Goal: Transaction & Acquisition: Purchase product/service

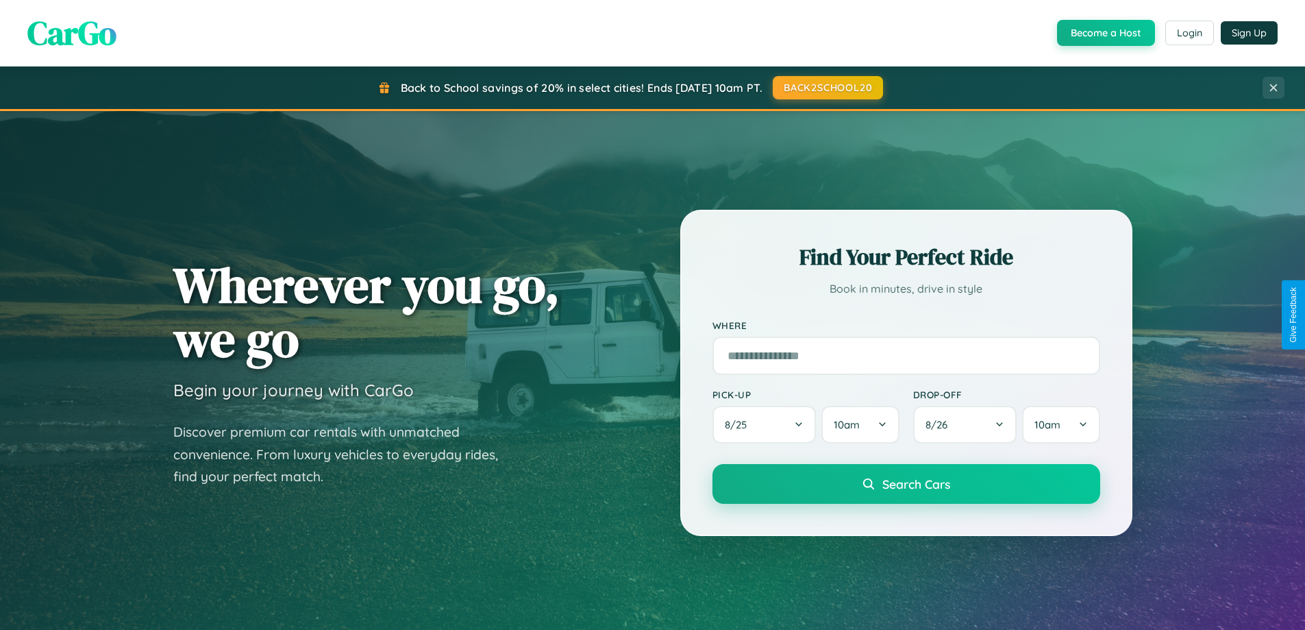
scroll to position [2636, 0]
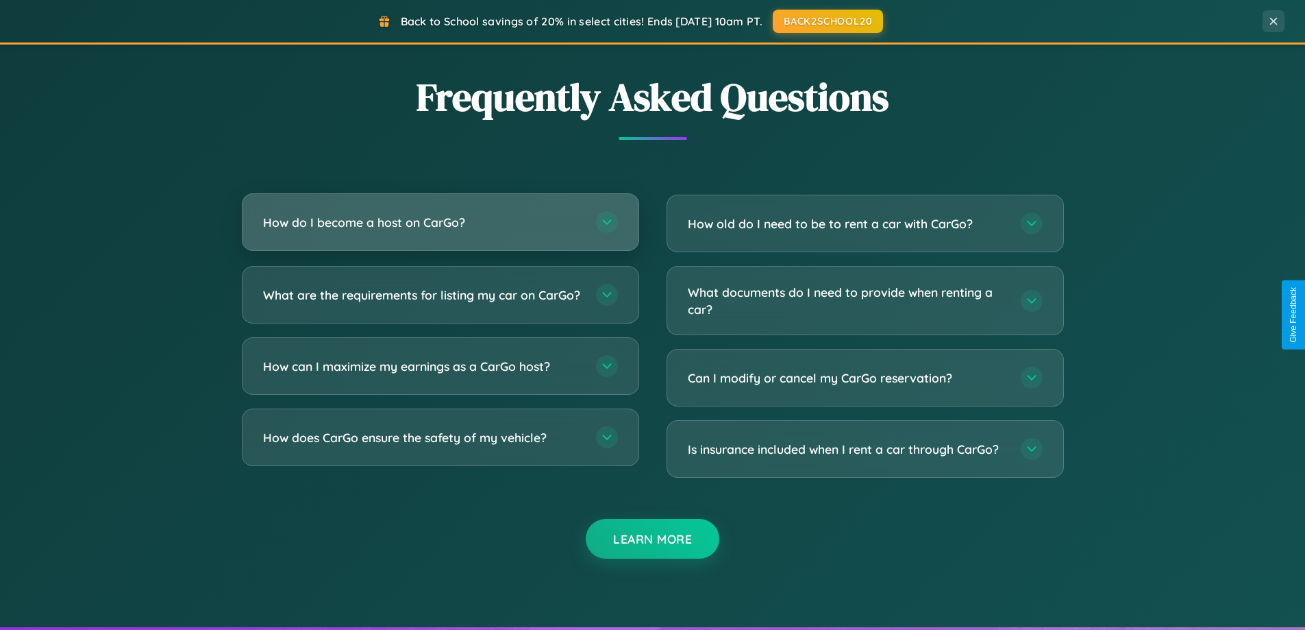
click at [440, 222] on h3 "How do I become a host on CarGo?" at bounding box center [422, 222] width 319 height 17
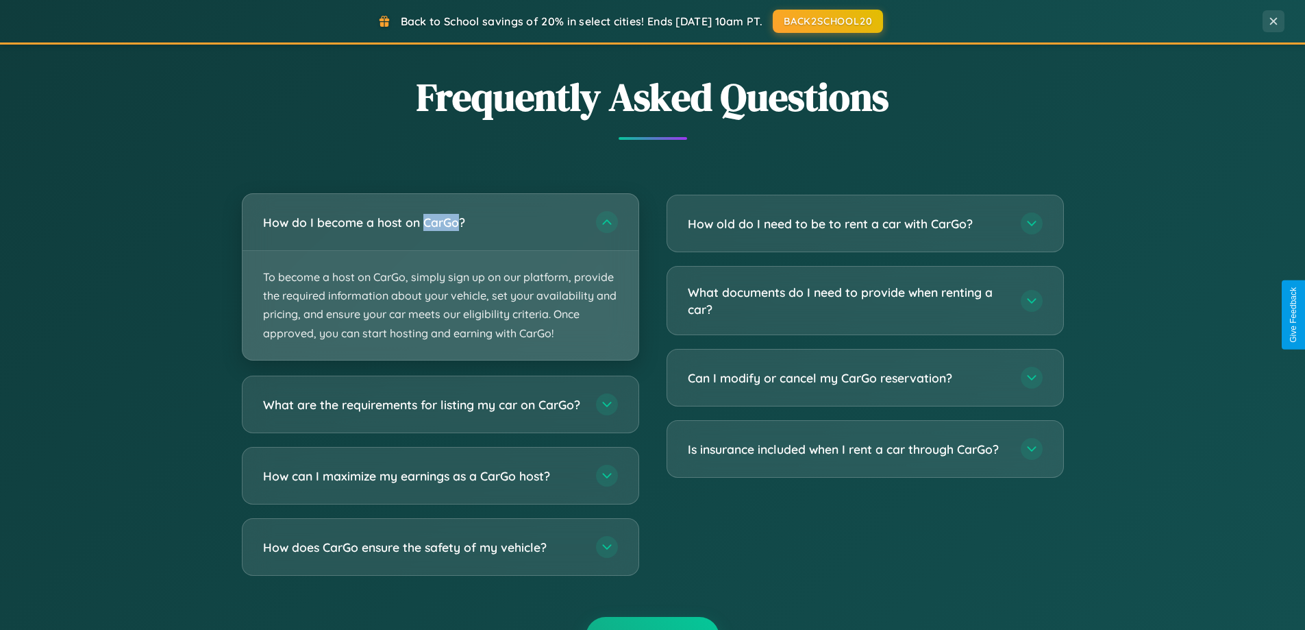
click at [440, 276] on p "To become a host on CarGo, simply sign up on our platform, provide the required…" at bounding box center [441, 305] width 396 height 109
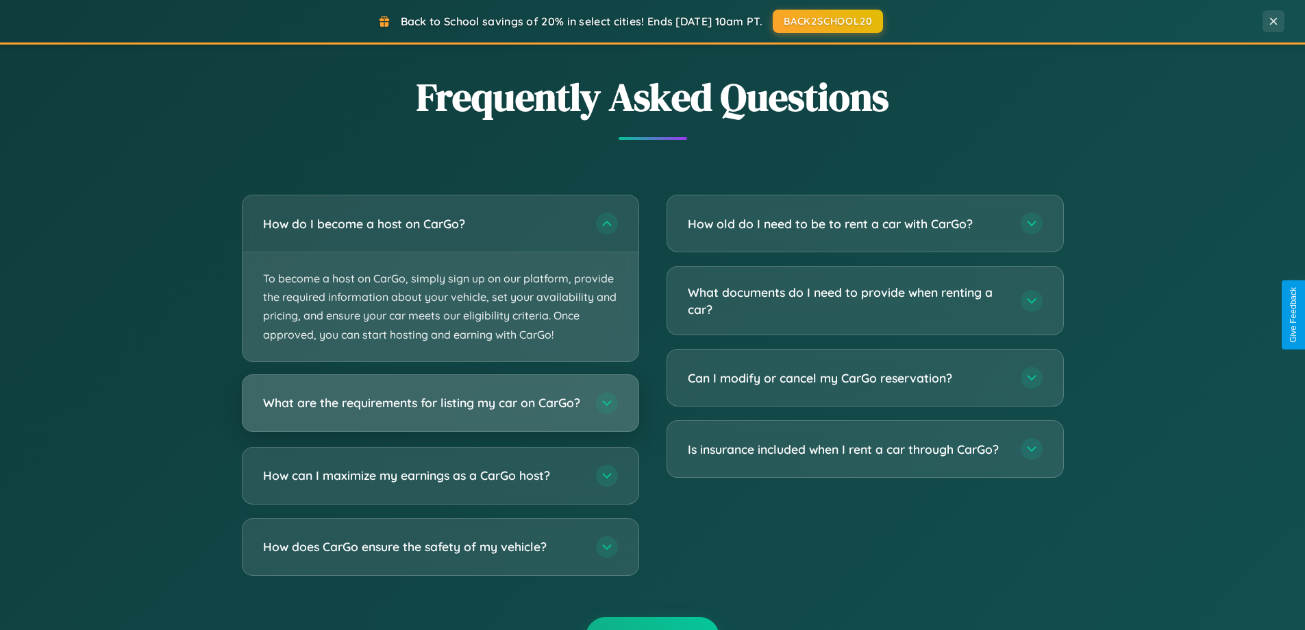
click at [440, 410] on h3 "What are the requirements for listing my car on CarGo?" at bounding box center [422, 402] width 319 height 17
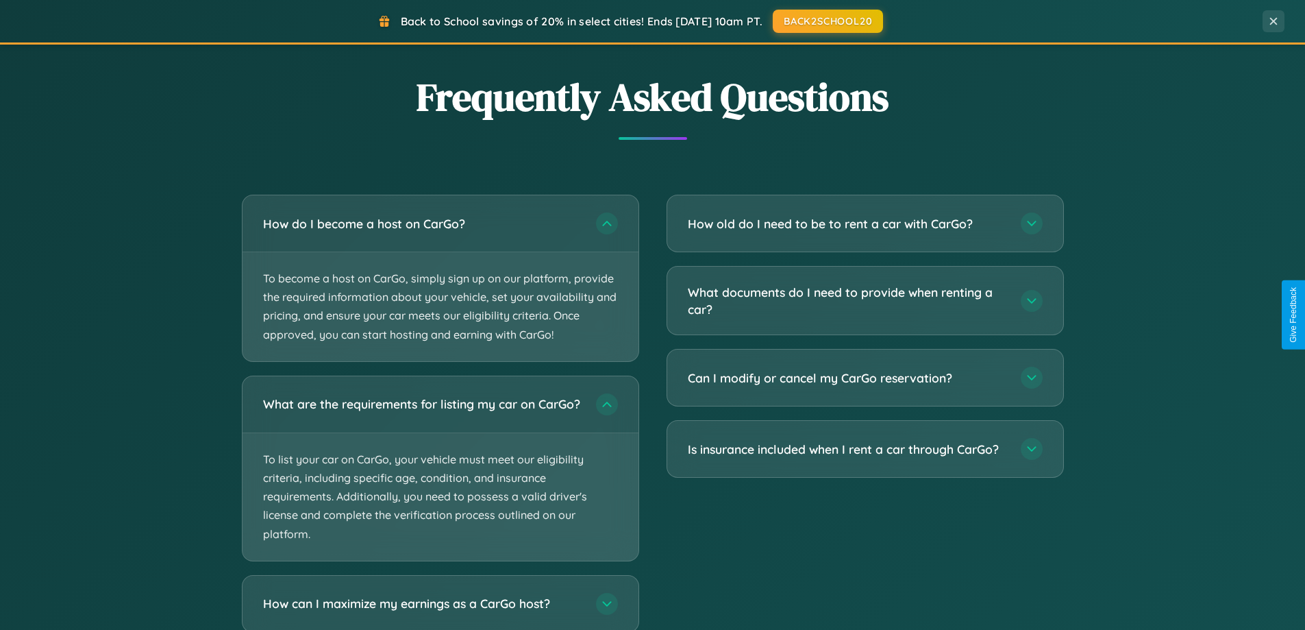
scroll to position [2722, 0]
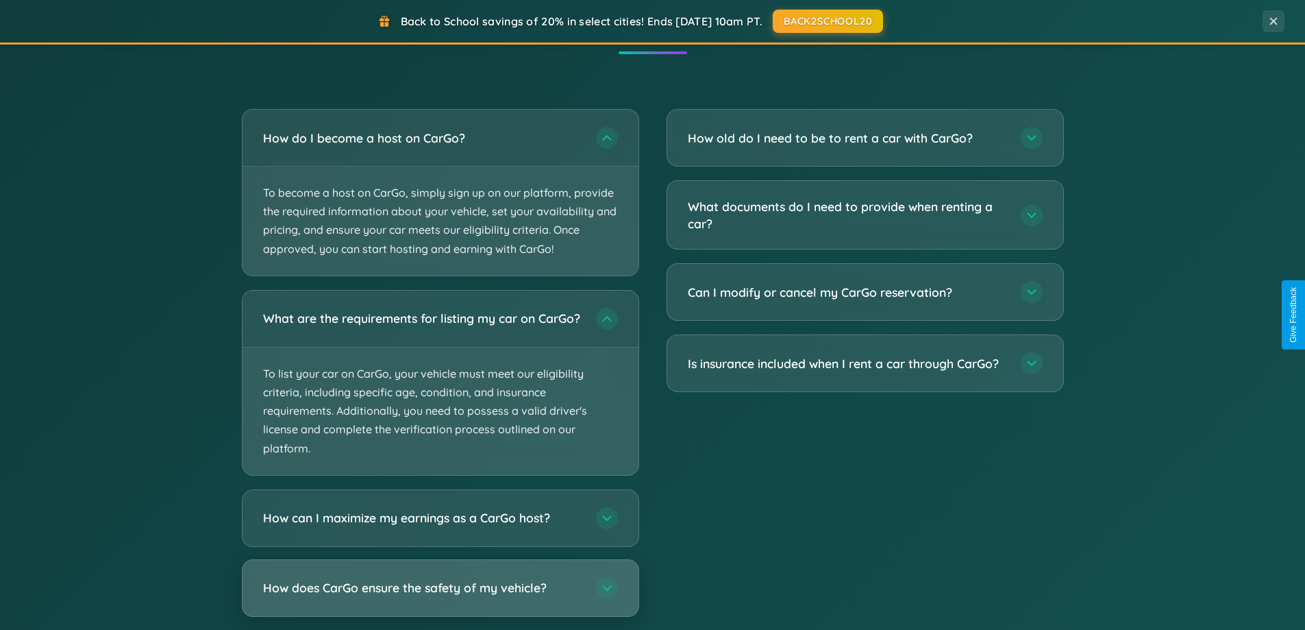
click at [440, 596] on h3 "How does CarGo ensure the safety of my vehicle?" at bounding box center [422, 587] width 319 height 17
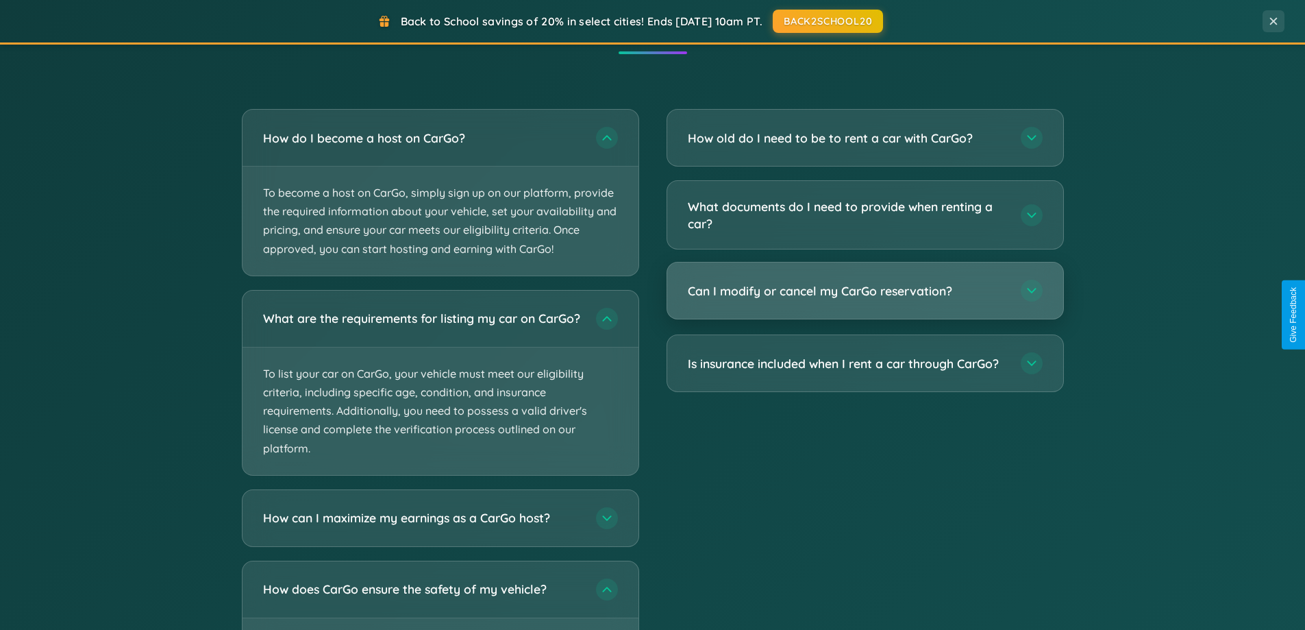
click at [865, 291] on h3 "Can I modify or cancel my CarGo reservation?" at bounding box center [847, 290] width 319 height 17
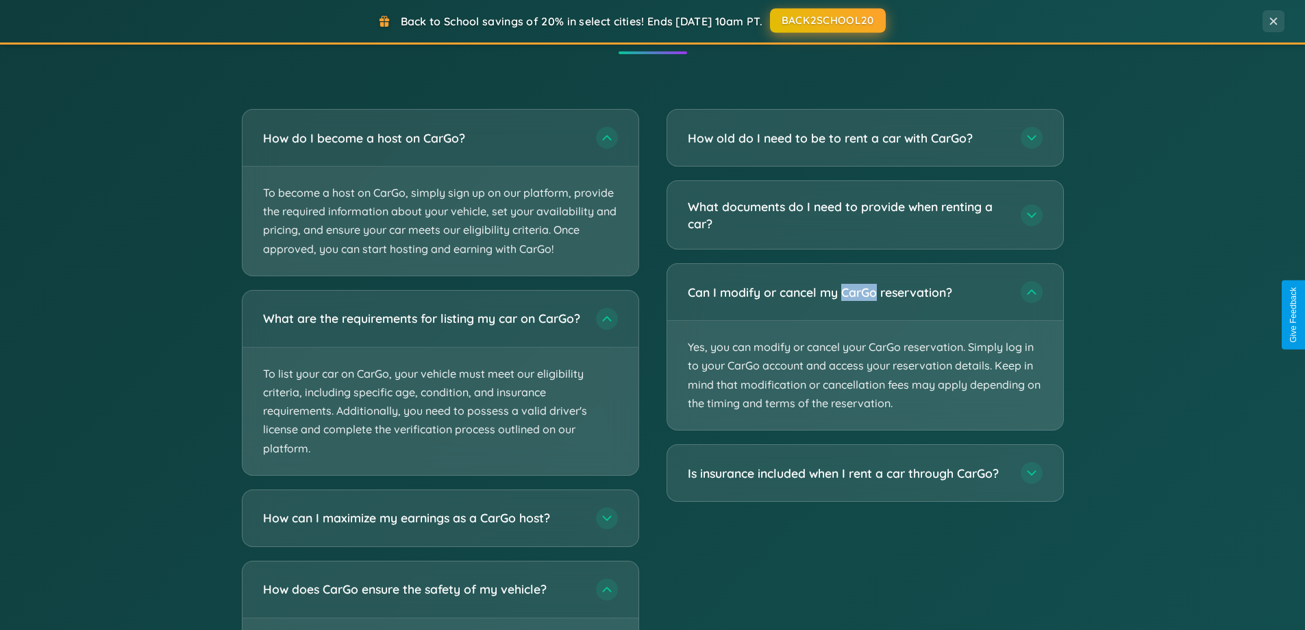
click at [827, 21] on button "BACK2SCHOOL20" at bounding box center [828, 20] width 116 height 25
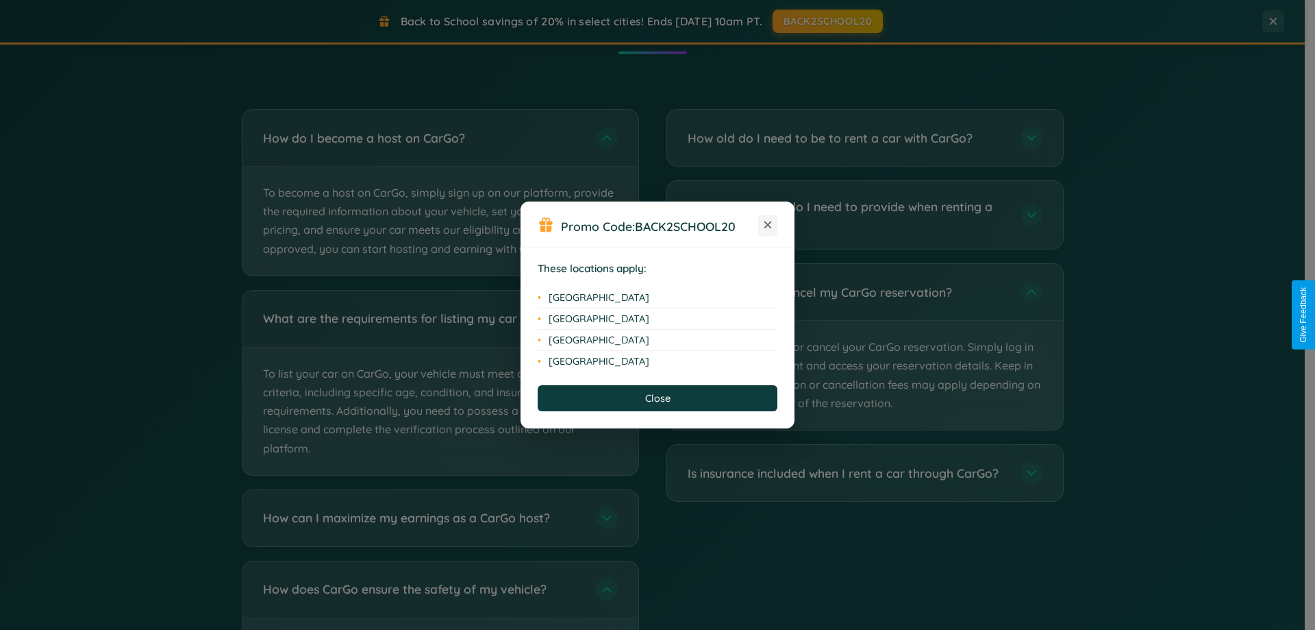
click at [768, 225] on icon at bounding box center [769, 225] width 8 height 8
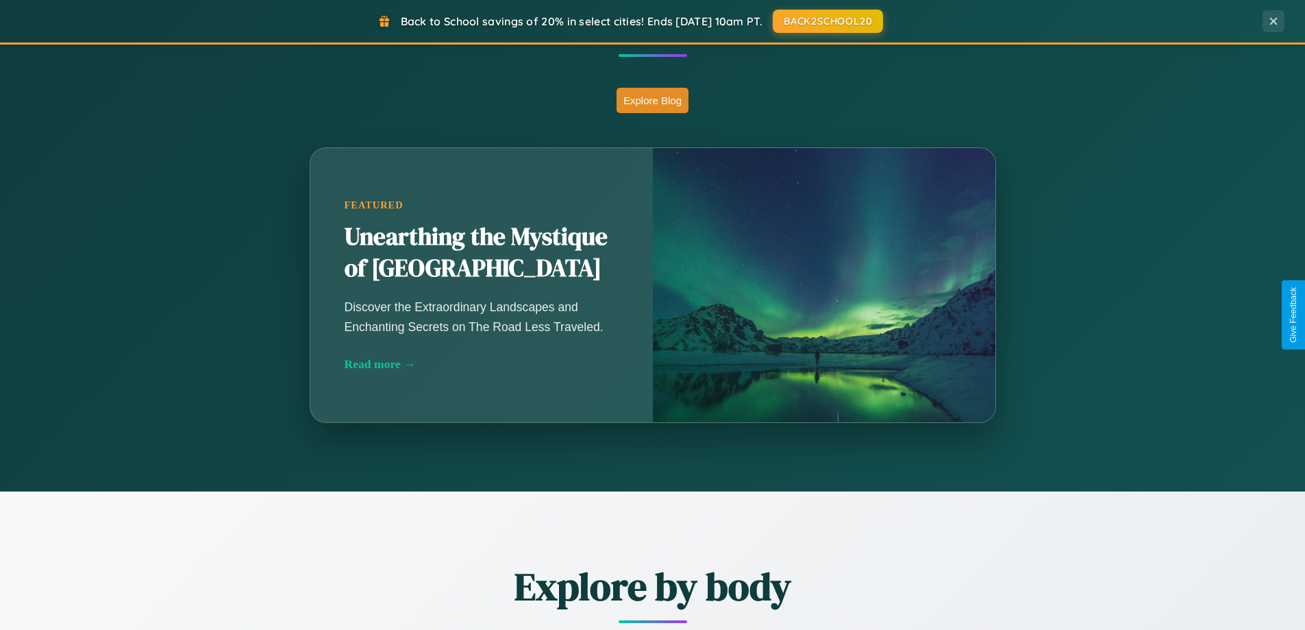
scroll to position [591, 0]
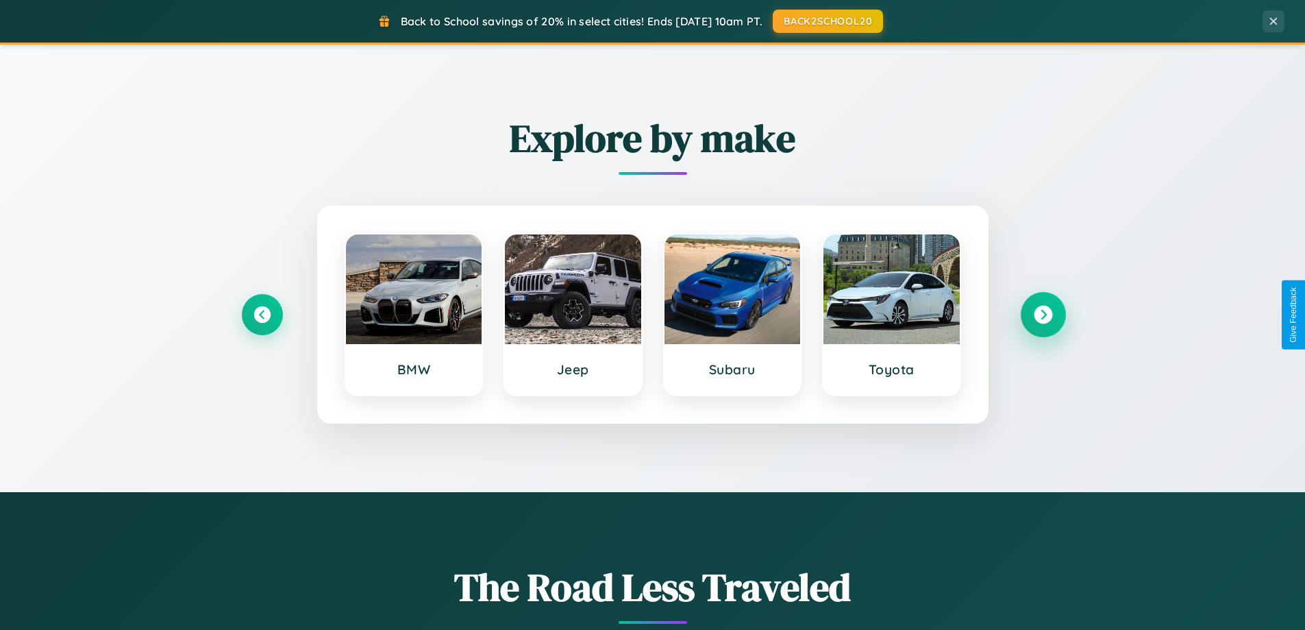
click at [1043, 314] on icon at bounding box center [1043, 315] width 18 height 18
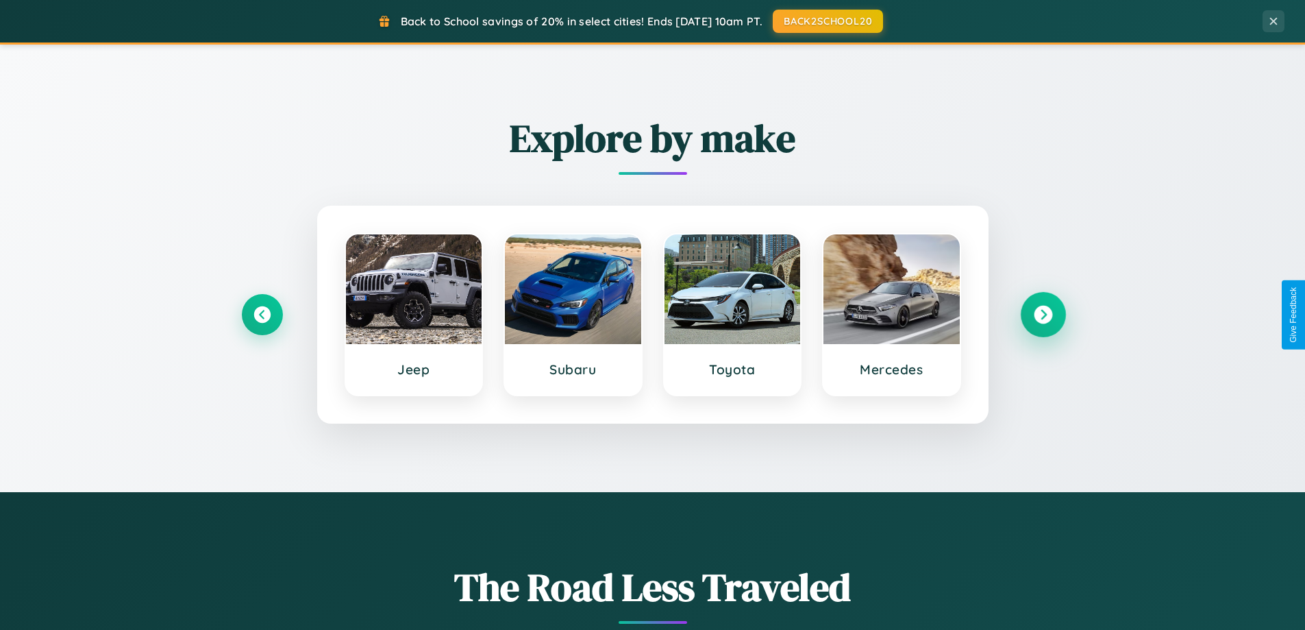
click at [1043, 314] on icon at bounding box center [1043, 315] width 18 height 18
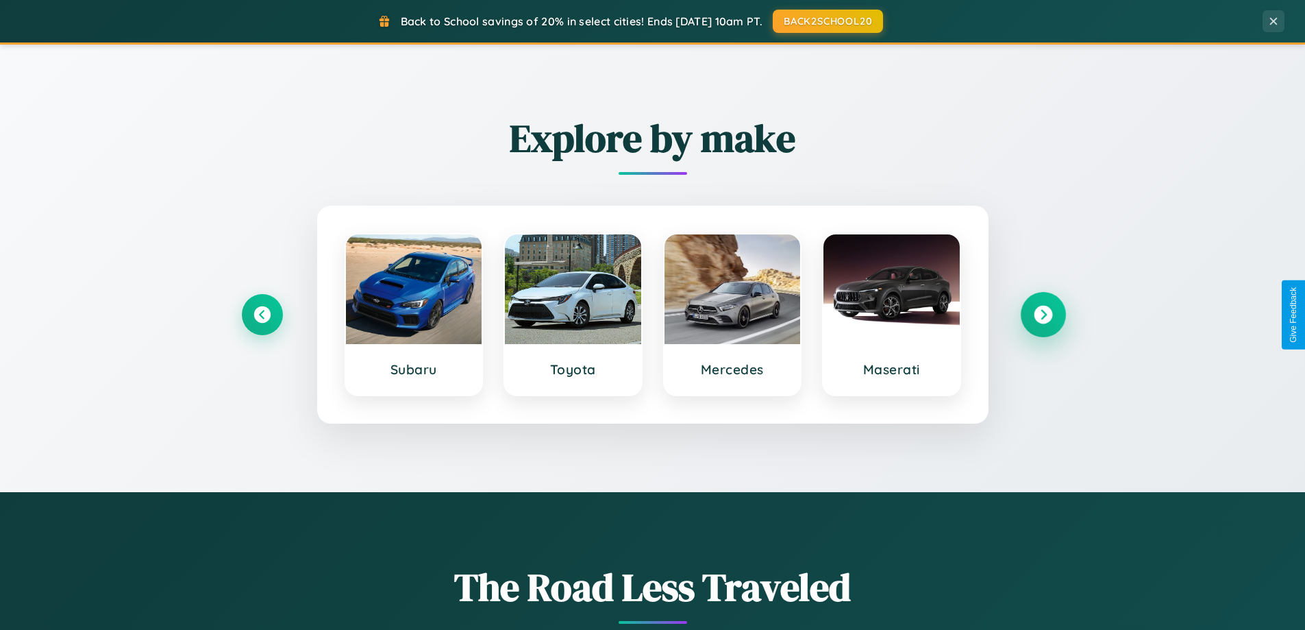
click at [1043, 314] on icon at bounding box center [1043, 315] width 18 height 18
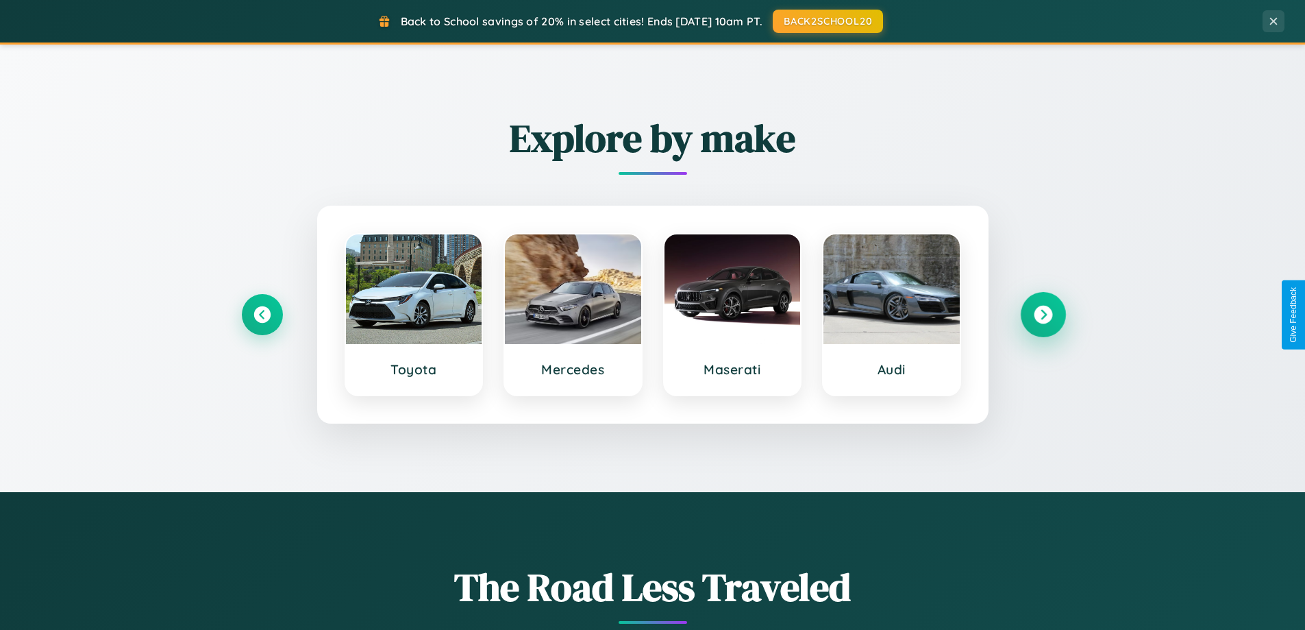
click at [1043, 314] on icon at bounding box center [1043, 315] width 18 height 18
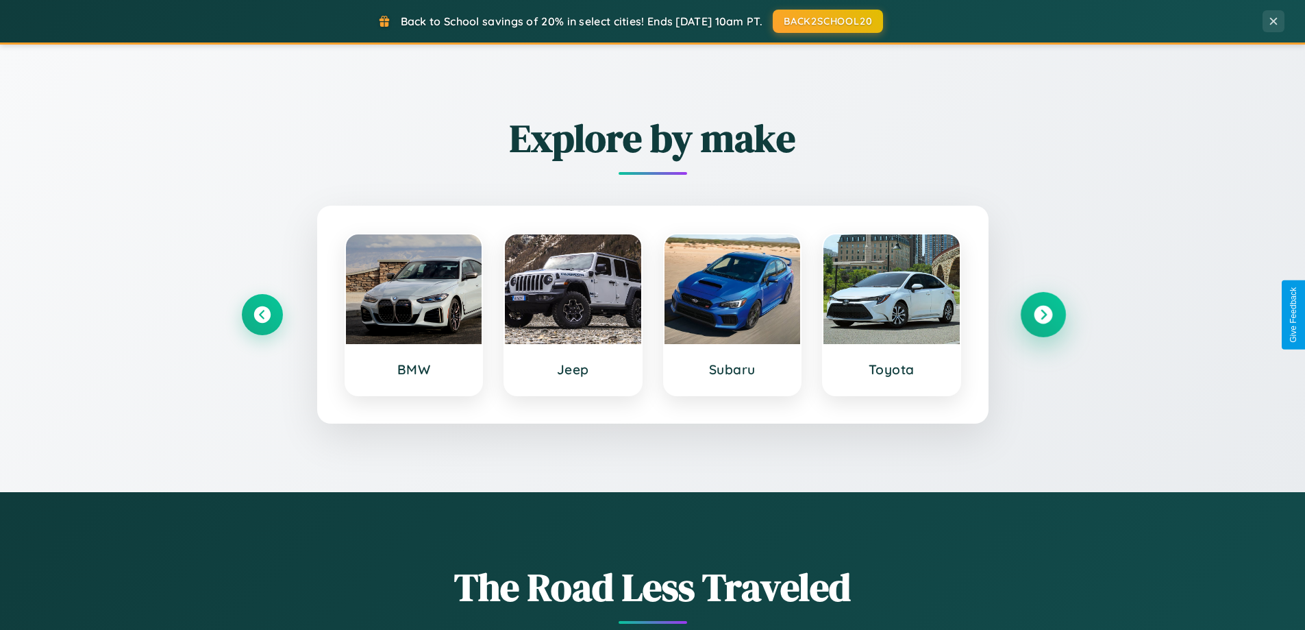
click at [1043, 314] on icon at bounding box center [1043, 315] width 18 height 18
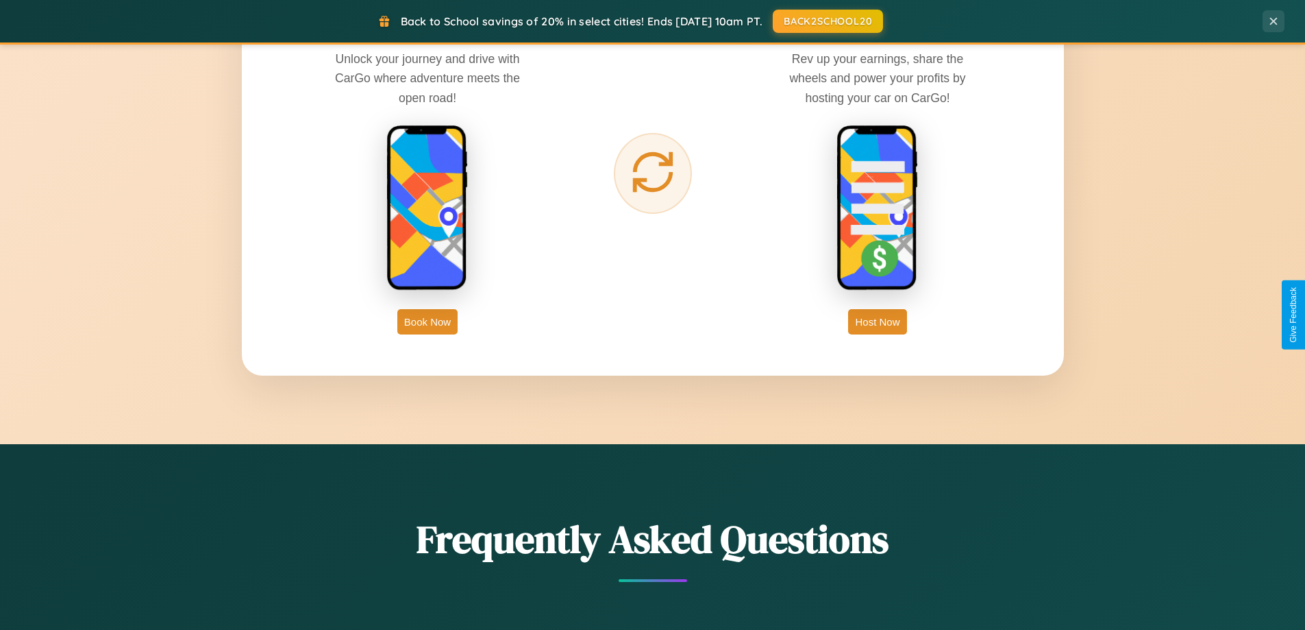
scroll to position [2201, 0]
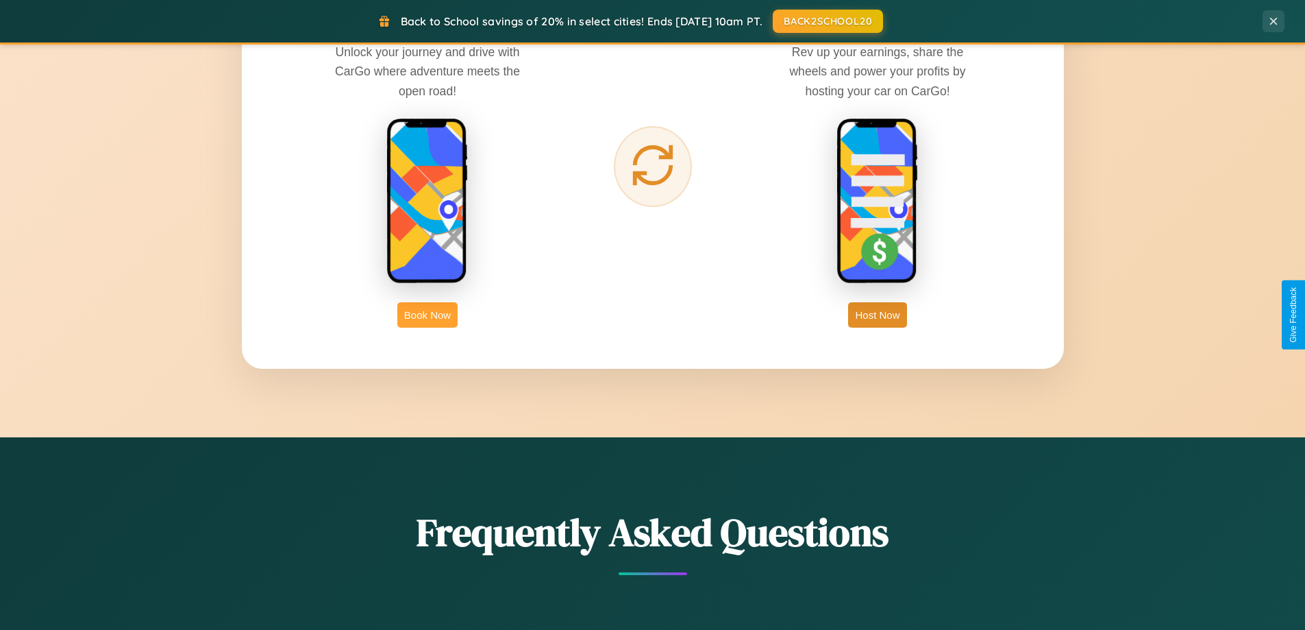
click at [428, 314] on button "Book Now" at bounding box center [427, 314] width 60 height 25
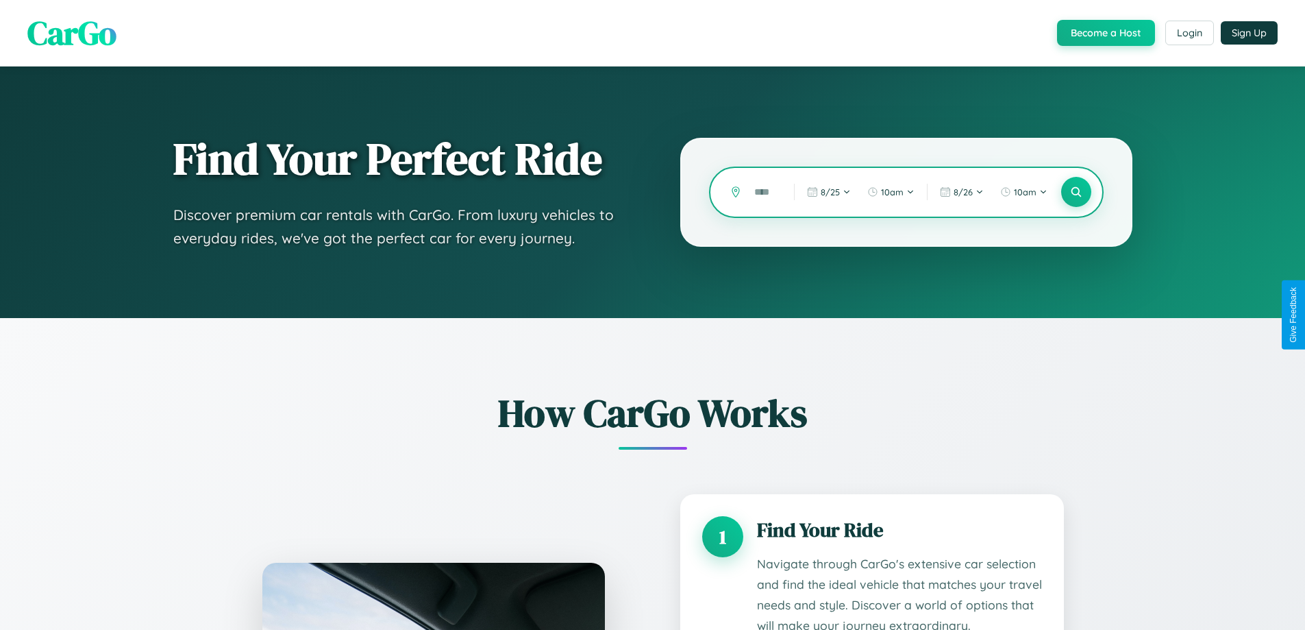
click at [764, 192] on input "text" at bounding box center [763, 192] width 33 height 24
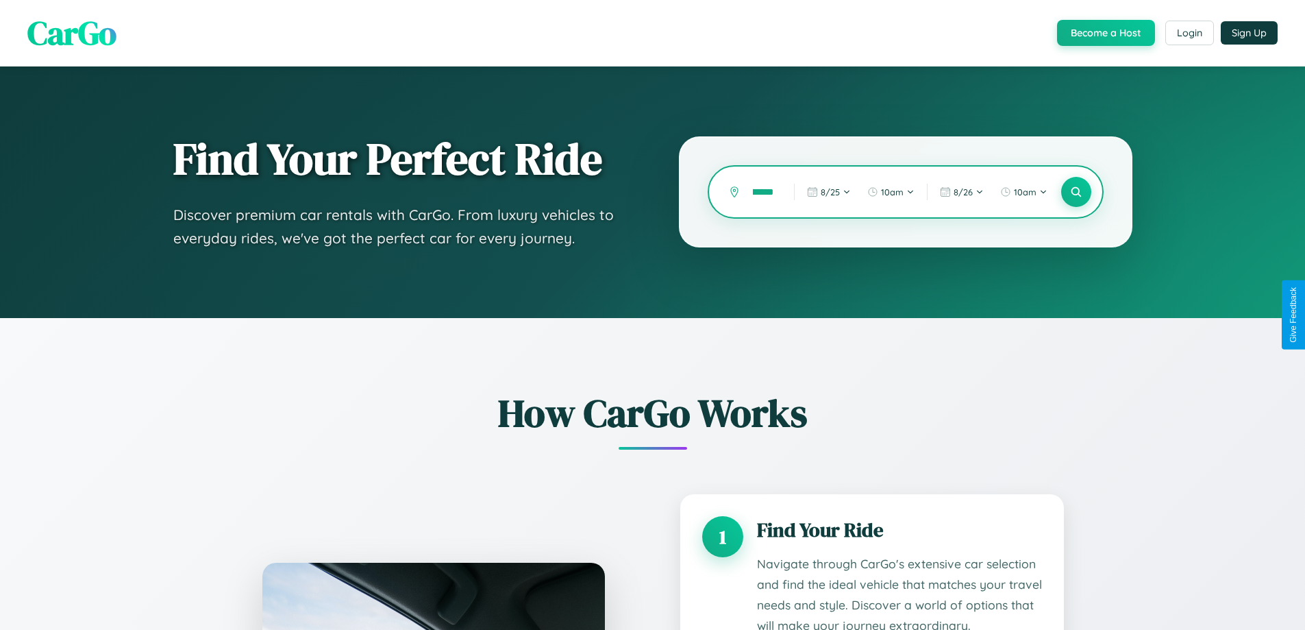
scroll to position [0, 29]
type input "*********"
click at [1076, 192] on icon at bounding box center [1076, 192] width 13 height 13
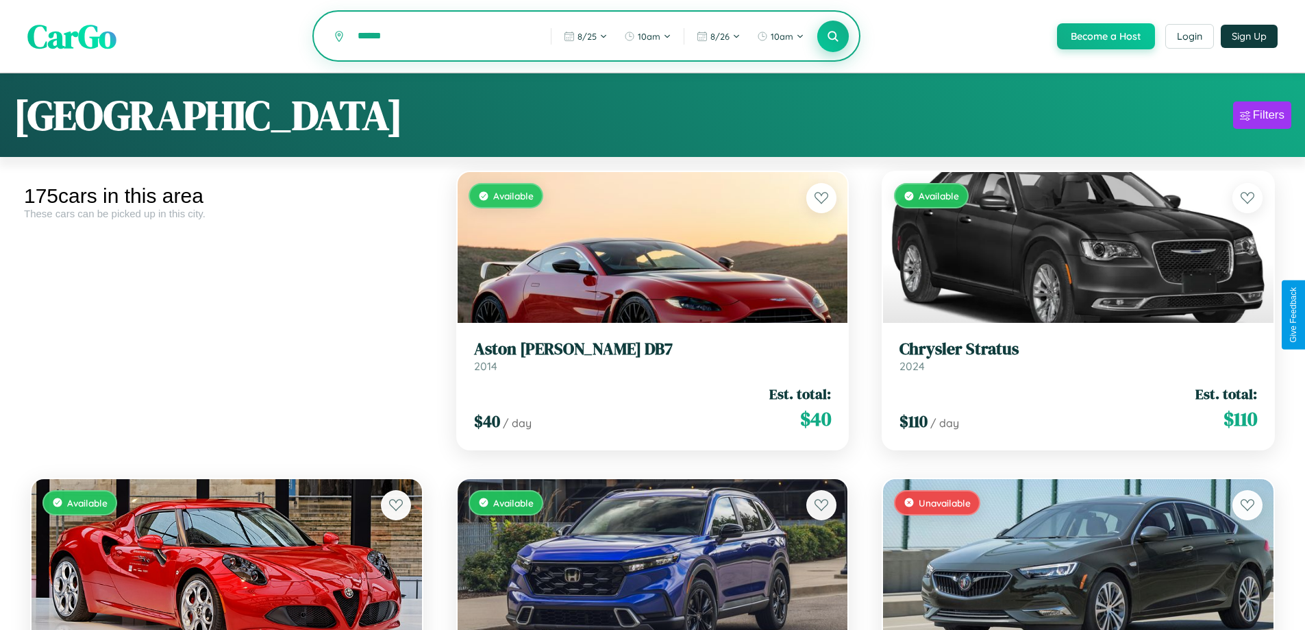
type input "******"
click at [832, 36] on icon at bounding box center [833, 35] width 13 height 13
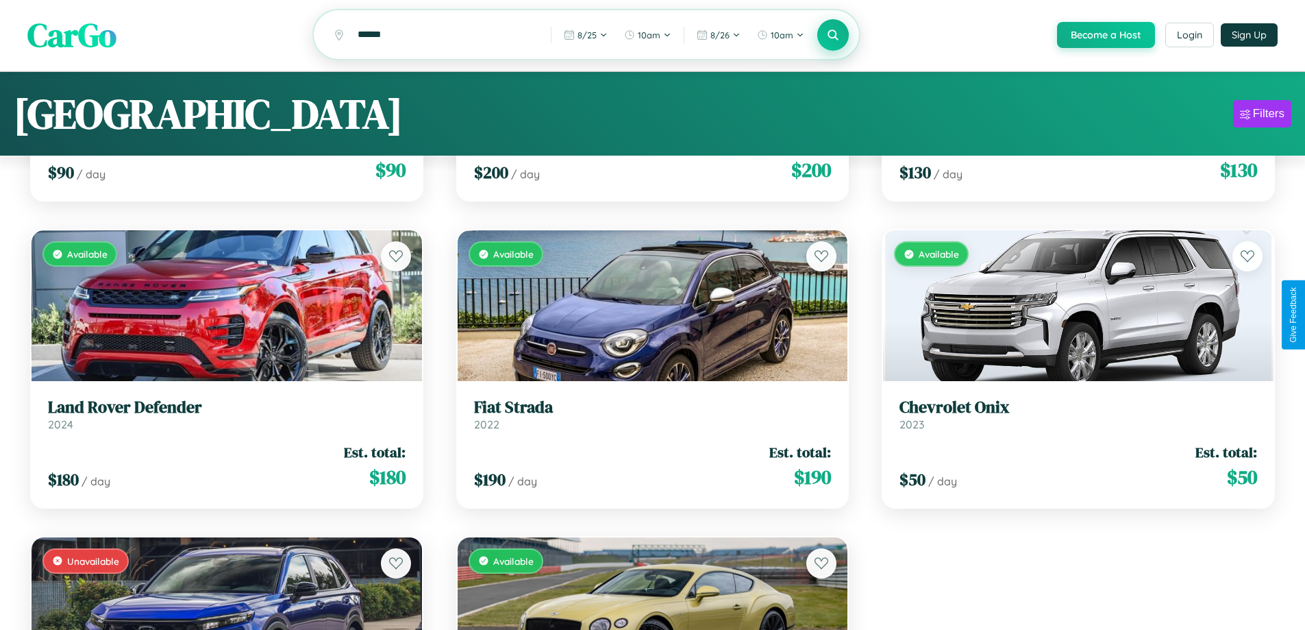
scroll to position [12465, 0]
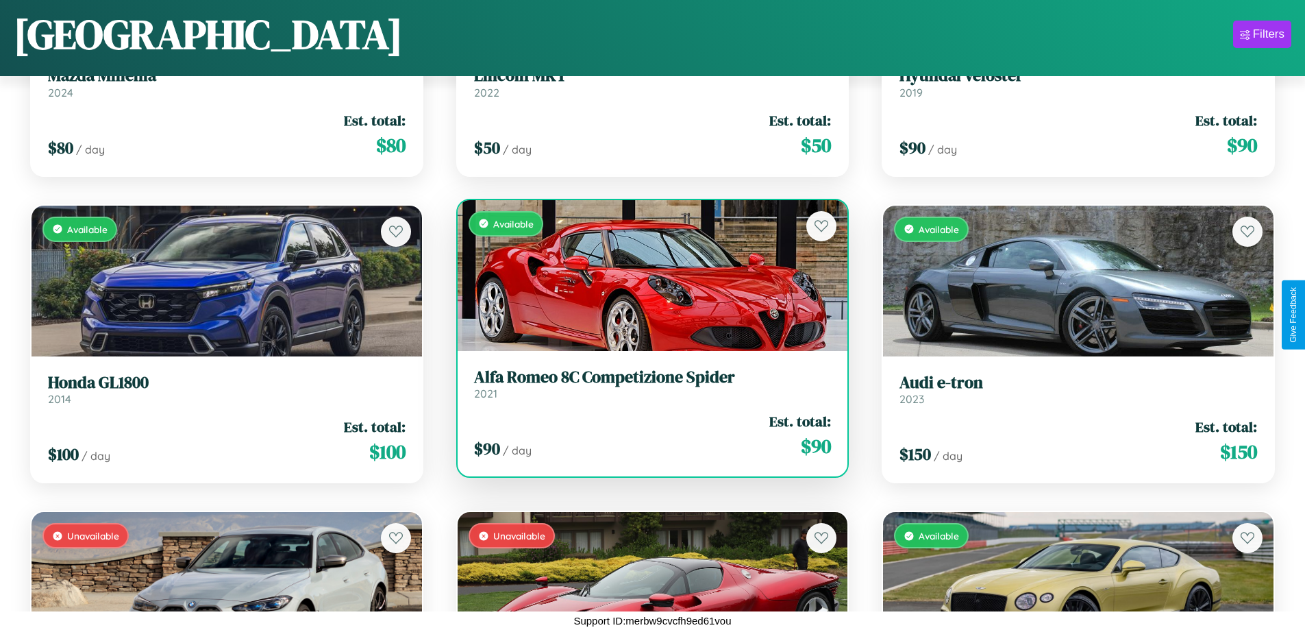
click at [647, 389] on link "Alfa Romeo 8C Competizione Spider 2021" at bounding box center [653, 384] width 358 height 34
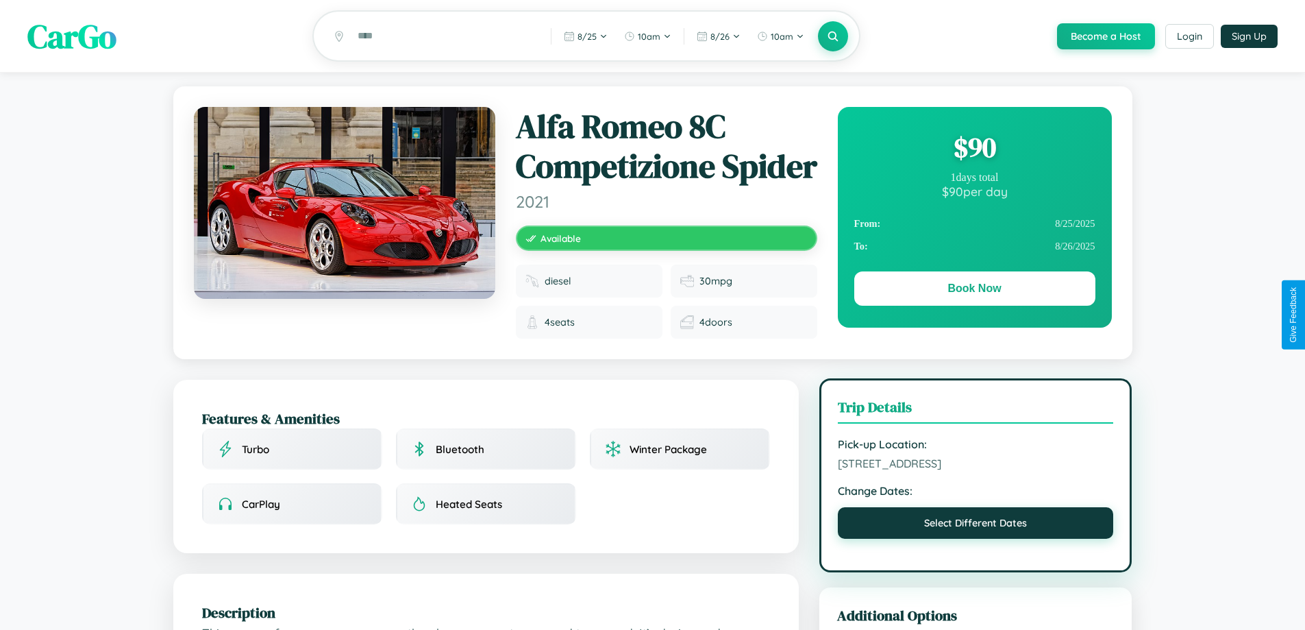
click at [976, 539] on button "Select Different Dates" at bounding box center [976, 523] width 276 height 32
select select "*"
select select "****"
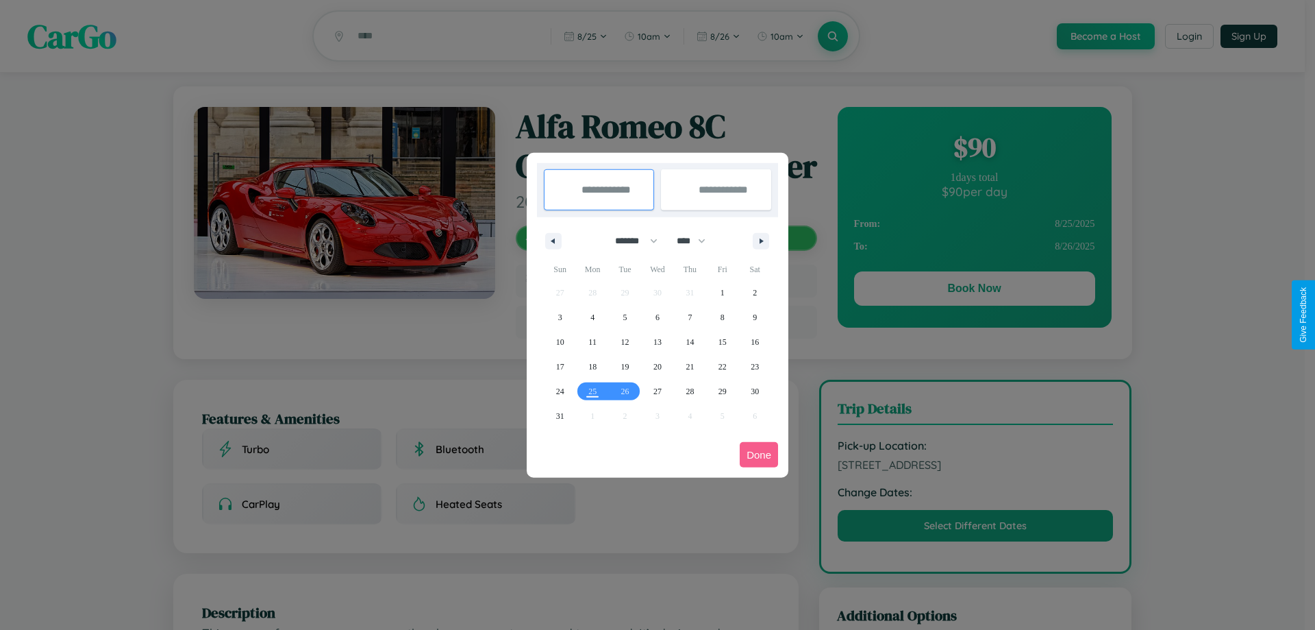
click at [630, 240] on select "******* ******** ***** ***** *** **** **** ****** ********* ******* ******** **…" at bounding box center [634, 241] width 58 height 23
select select "*"
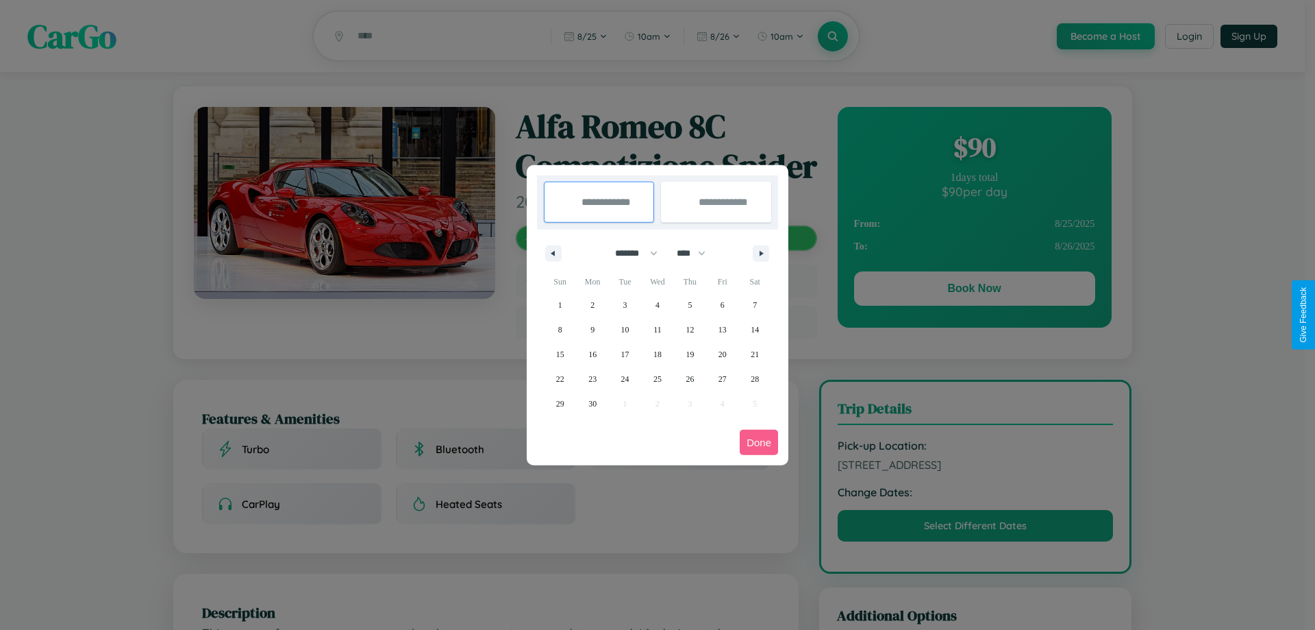
drag, startPoint x: 697, startPoint y: 253, endPoint x: 658, endPoint y: 275, distance: 45.4
click at [697, 253] on select "**** **** **** **** **** **** **** **** **** **** **** **** **** **** **** ****…" at bounding box center [690, 253] width 41 height 23
select select "****"
click at [722, 329] on span "12" at bounding box center [723, 329] width 8 height 25
type input "**********"
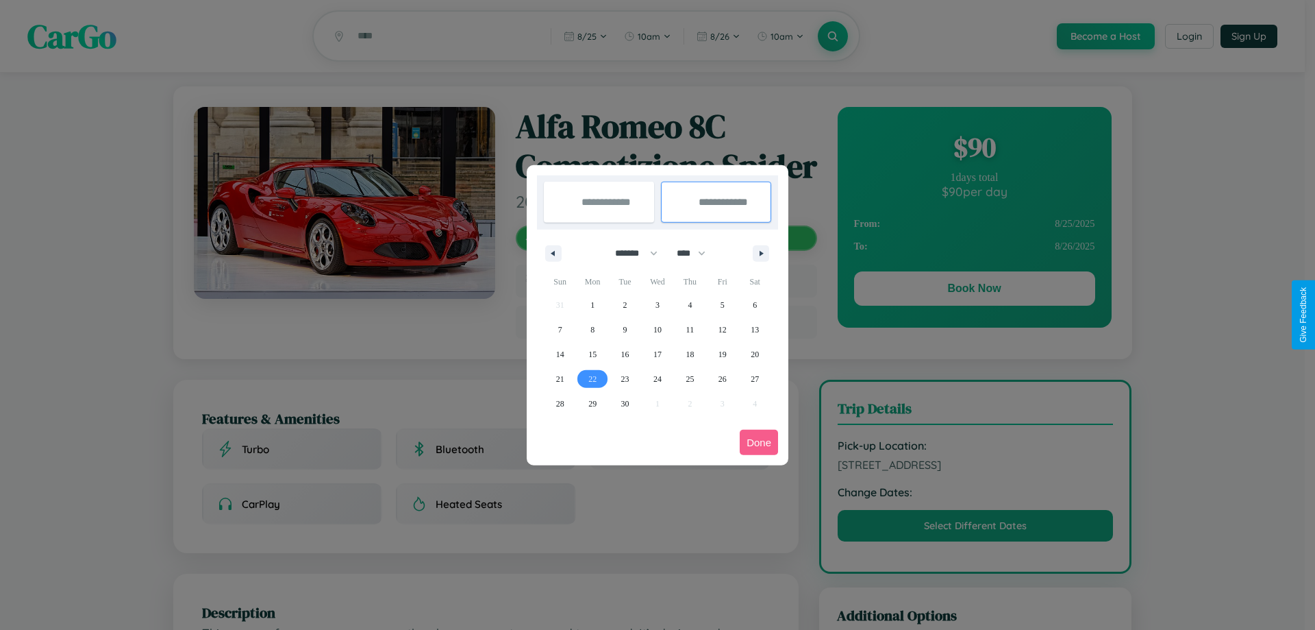
click at [593, 378] on span "22" at bounding box center [593, 379] width 8 height 25
type input "**********"
click at [759, 442] on button "Done" at bounding box center [759, 442] width 38 height 25
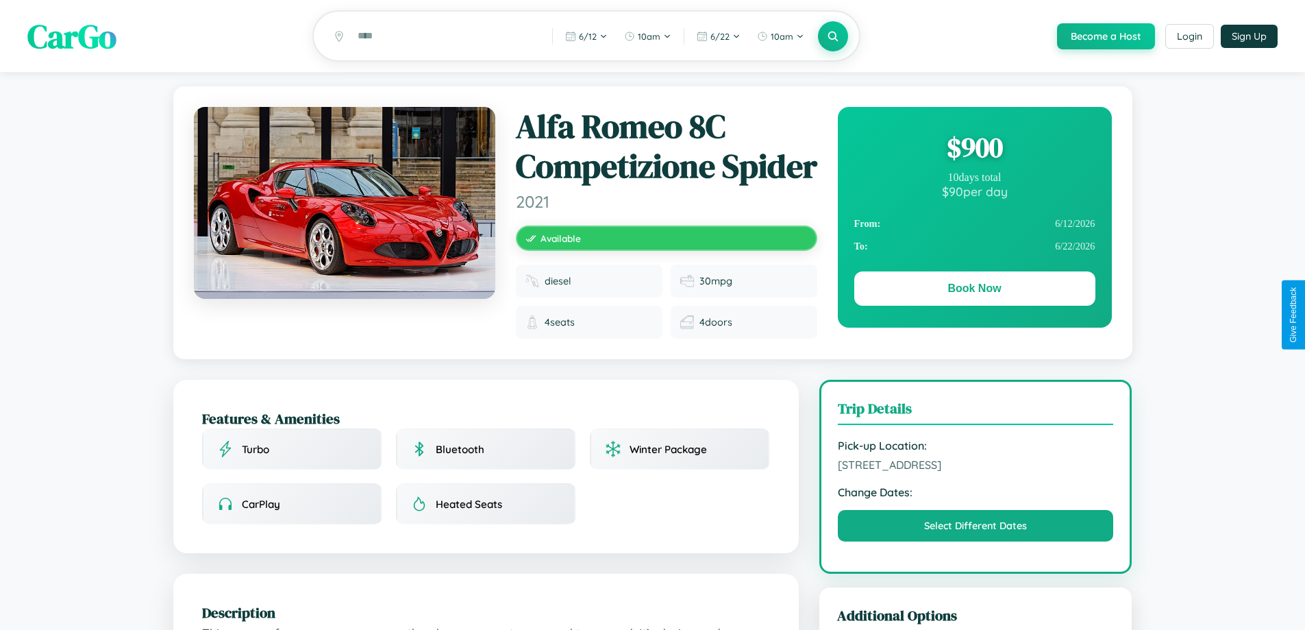
click at [974, 149] on div "$ 900" at bounding box center [974, 147] width 241 height 37
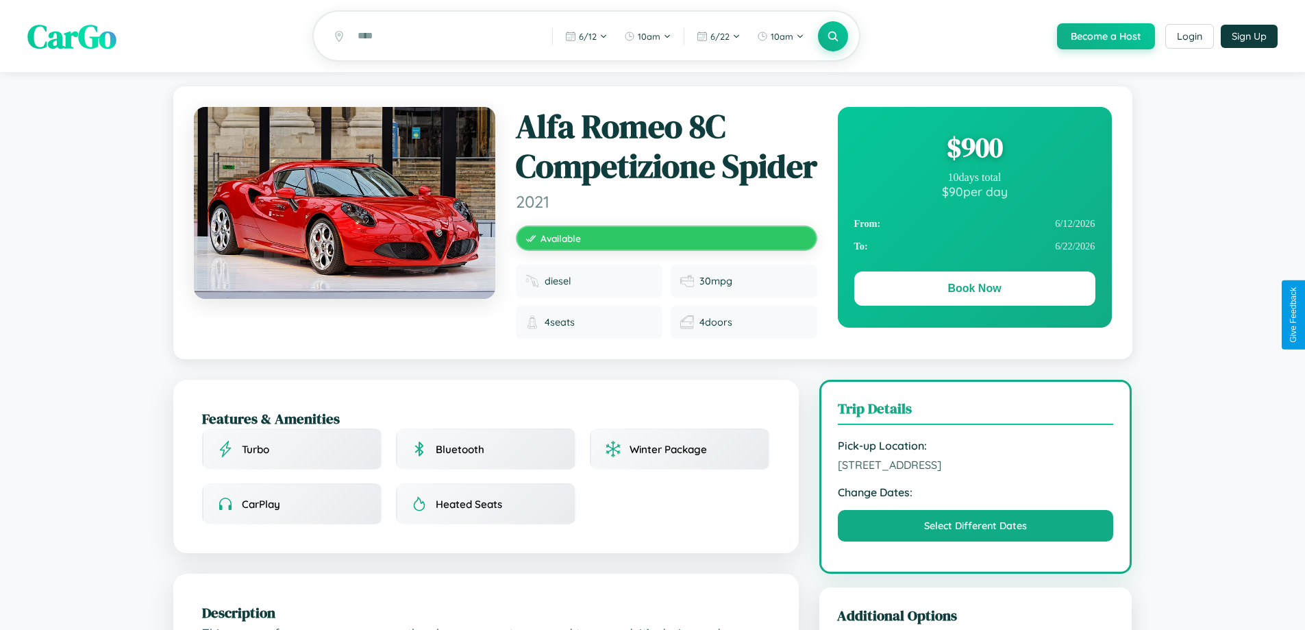
click at [974, 149] on div "$ 900" at bounding box center [974, 147] width 241 height 37
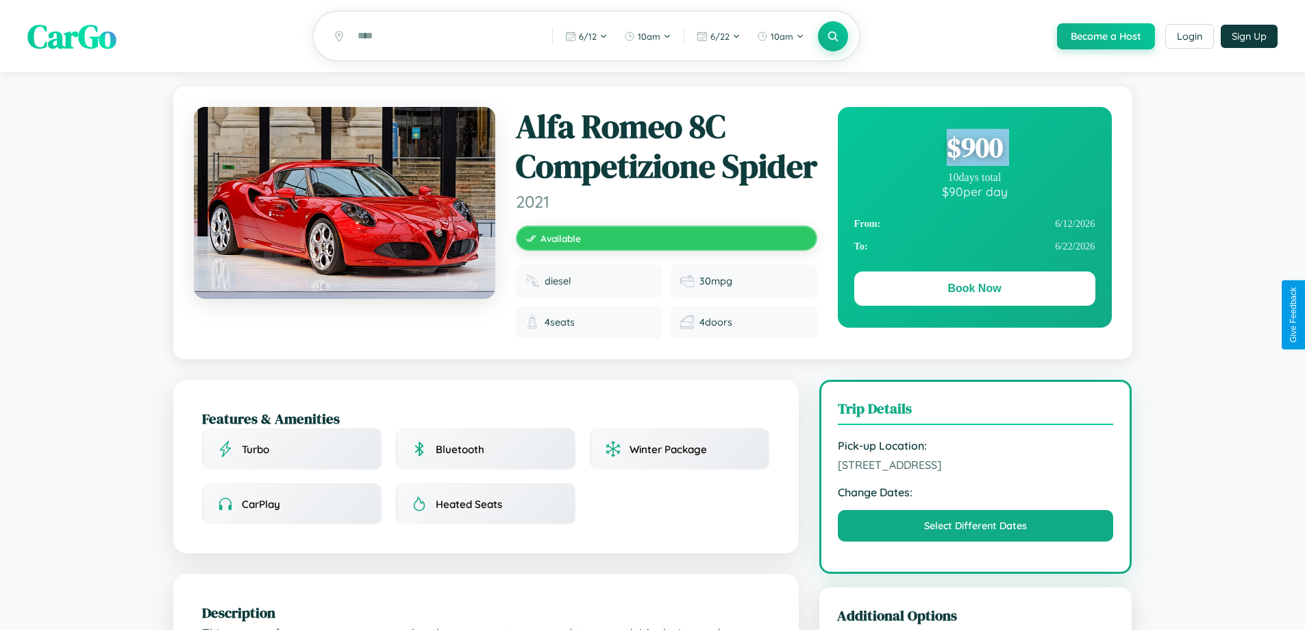
click at [974, 149] on div "$ 900" at bounding box center [974, 147] width 241 height 37
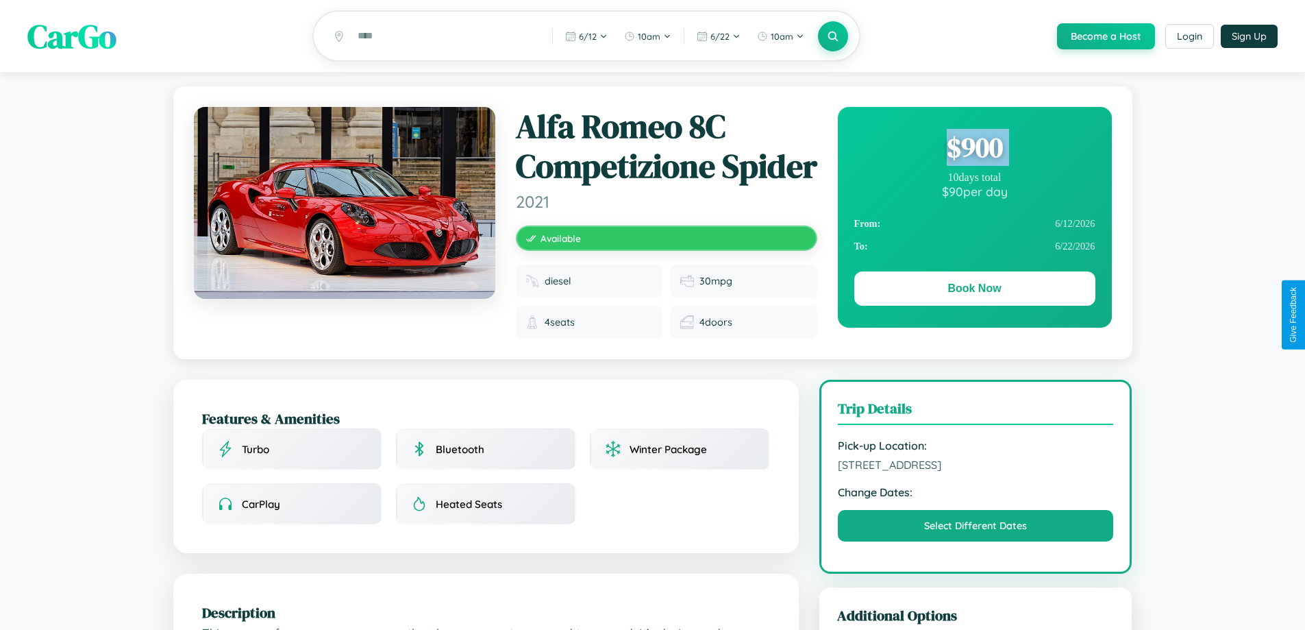
click at [974, 149] on div "$ 900" at bounding box center [974, 147] width 241 height 37
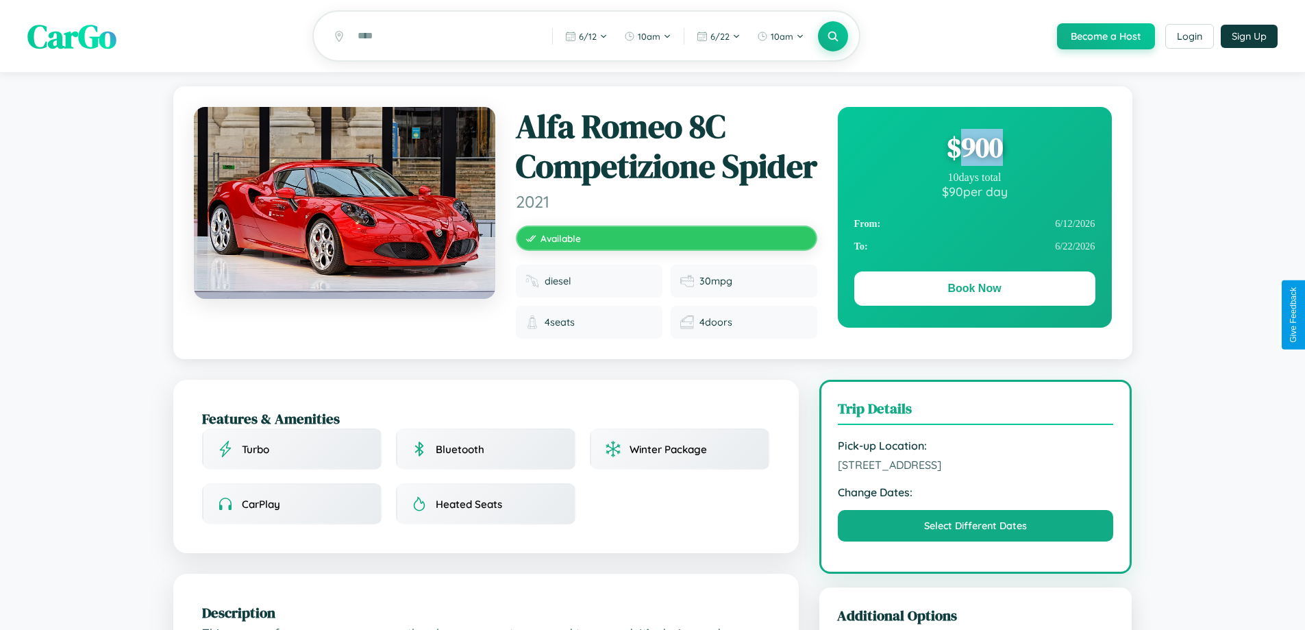
click at [974, 149] on div "$ 900" at bounding box center [974, 147] width 241 height 37
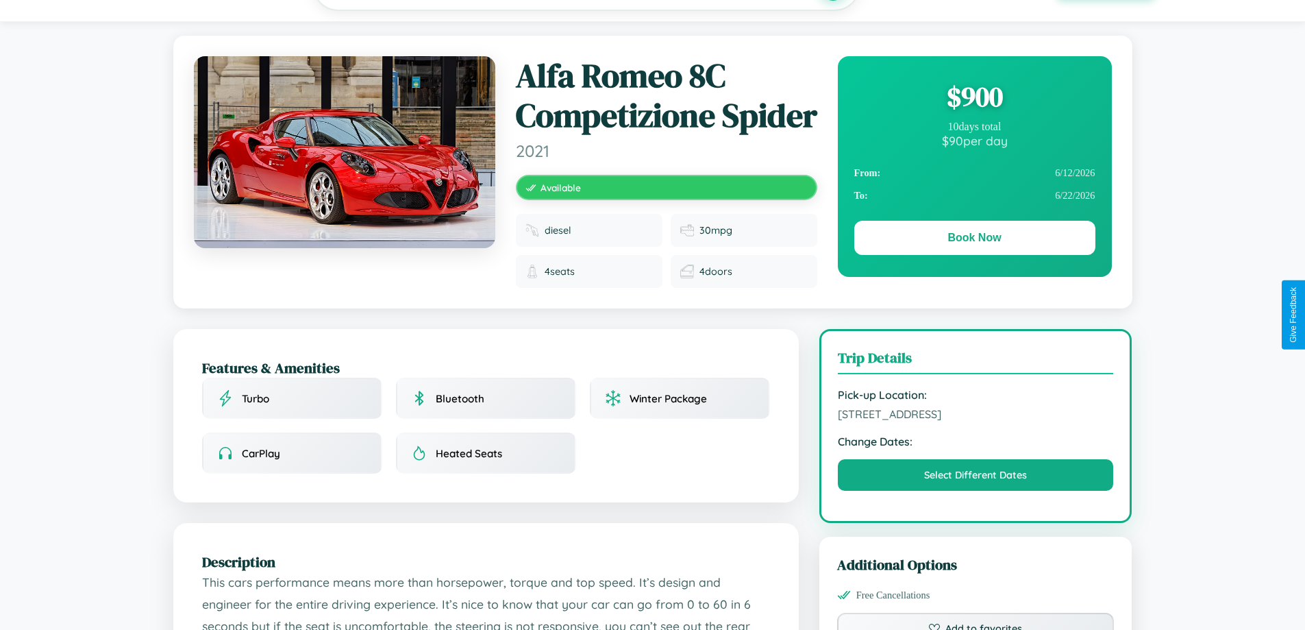
scroll to position [406, 0]
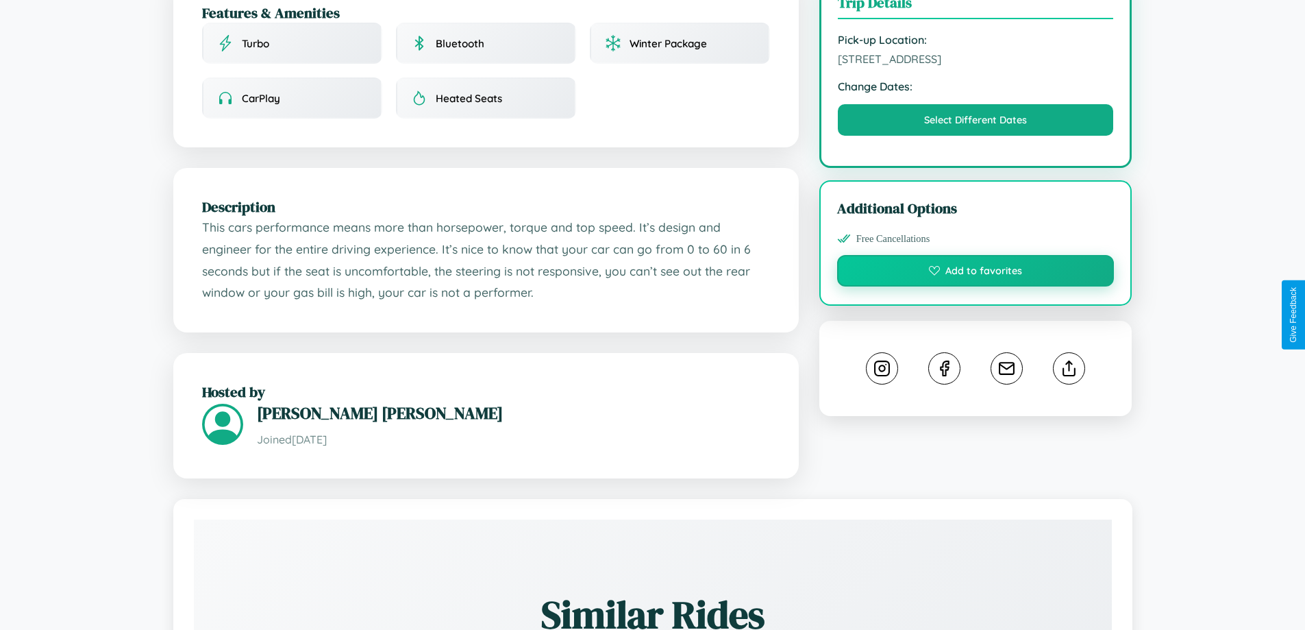
click at [976, 286] on button "Add to favorites" at bounding box center [975, 271] width 277 height 32
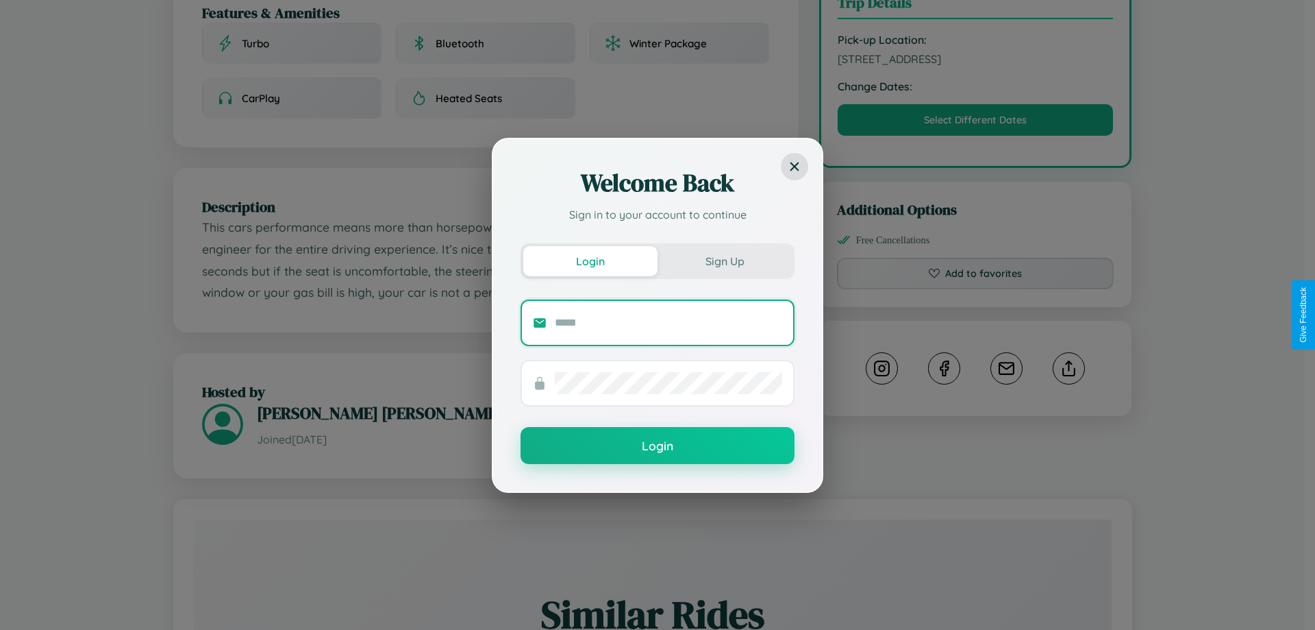
click at [669, 322] on input "text" at bounding box center [668, 323] width 227 height 22
type input "**********"
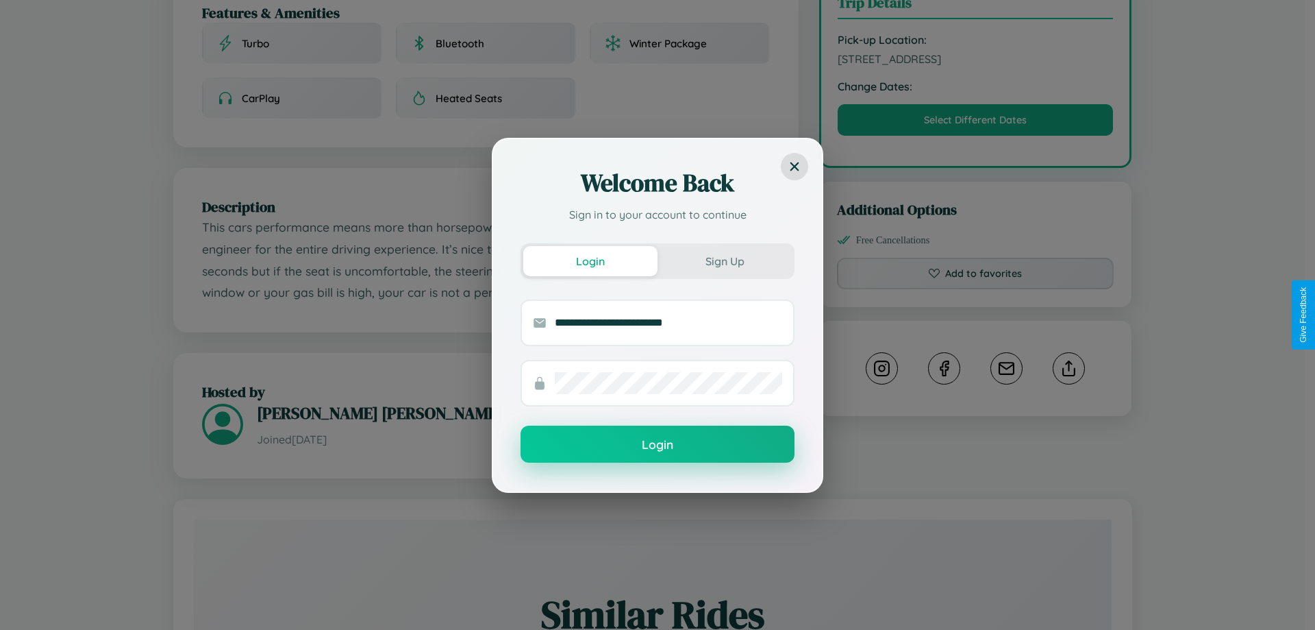
click at [658, 445] on button "Login" at bounding box center [658, 443] width 274 height 37
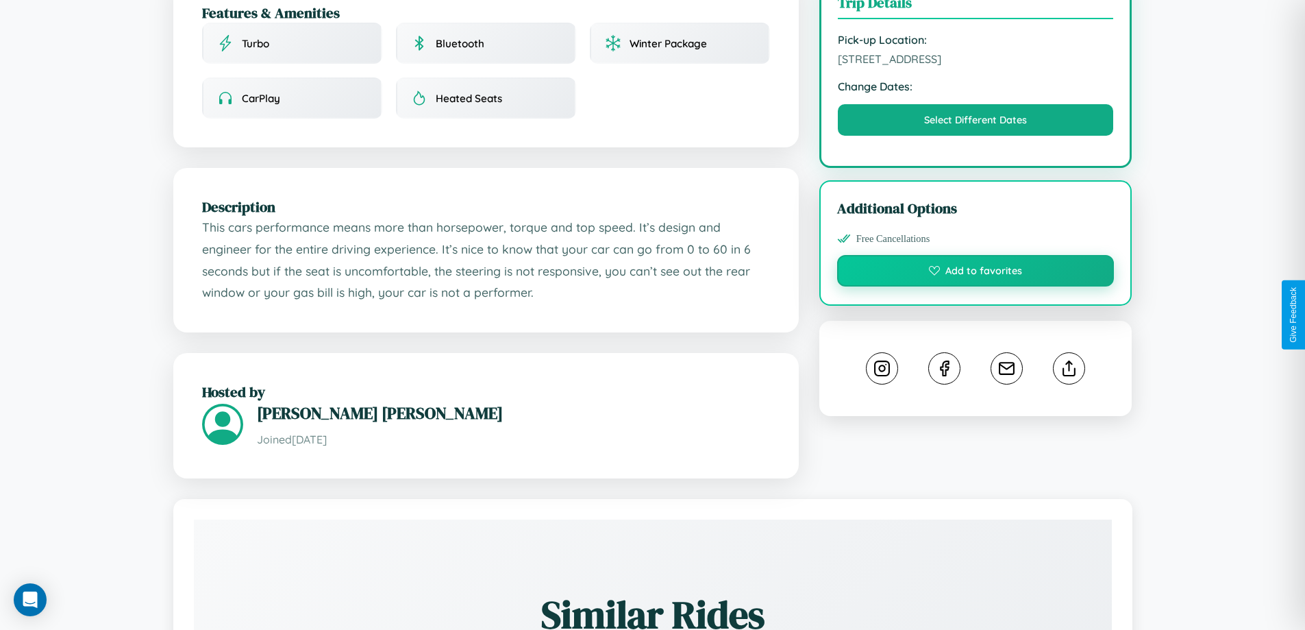
click at [976, 286] on button "Add to favorites" at bounding box center [975, 271] width 277 height 32
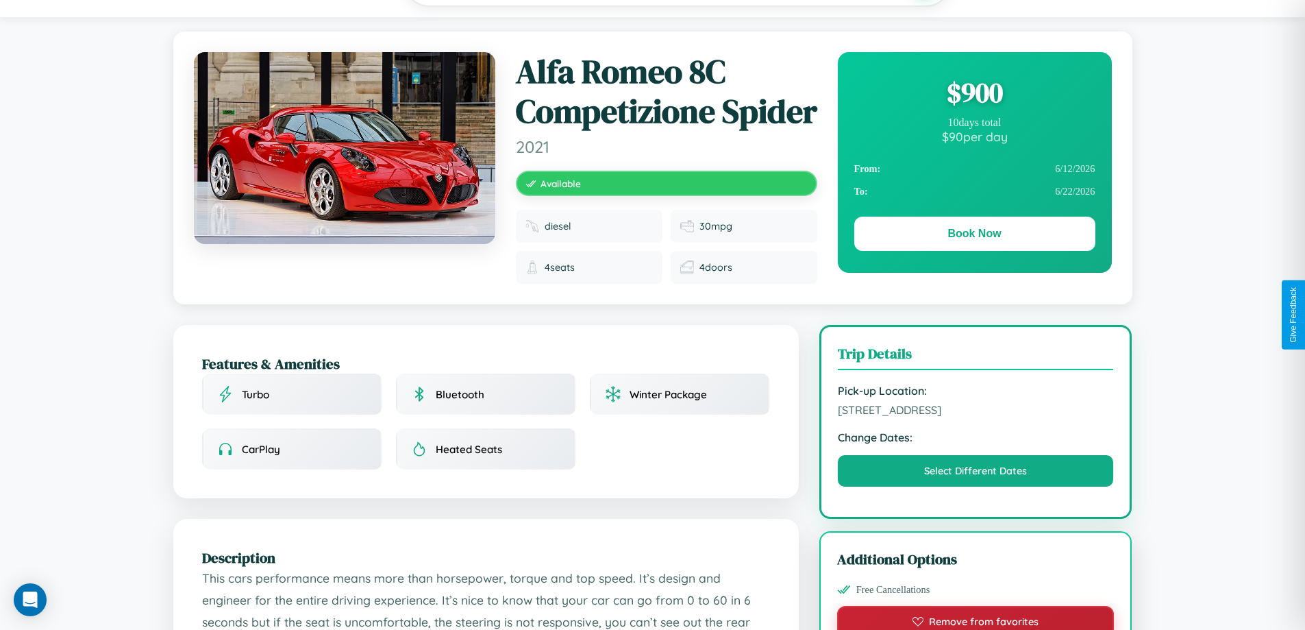
scroll to position [26, 0]
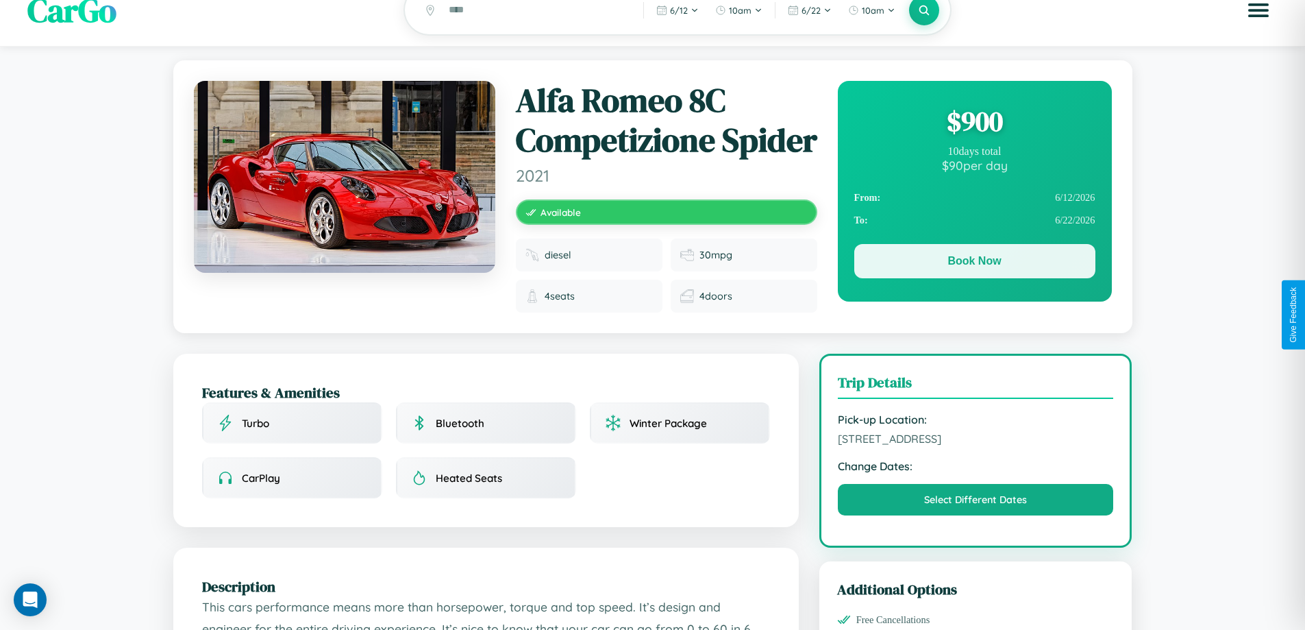
click at [974, 263] on button "Book Now" at bounding box center [974, 261] width 241 height 34
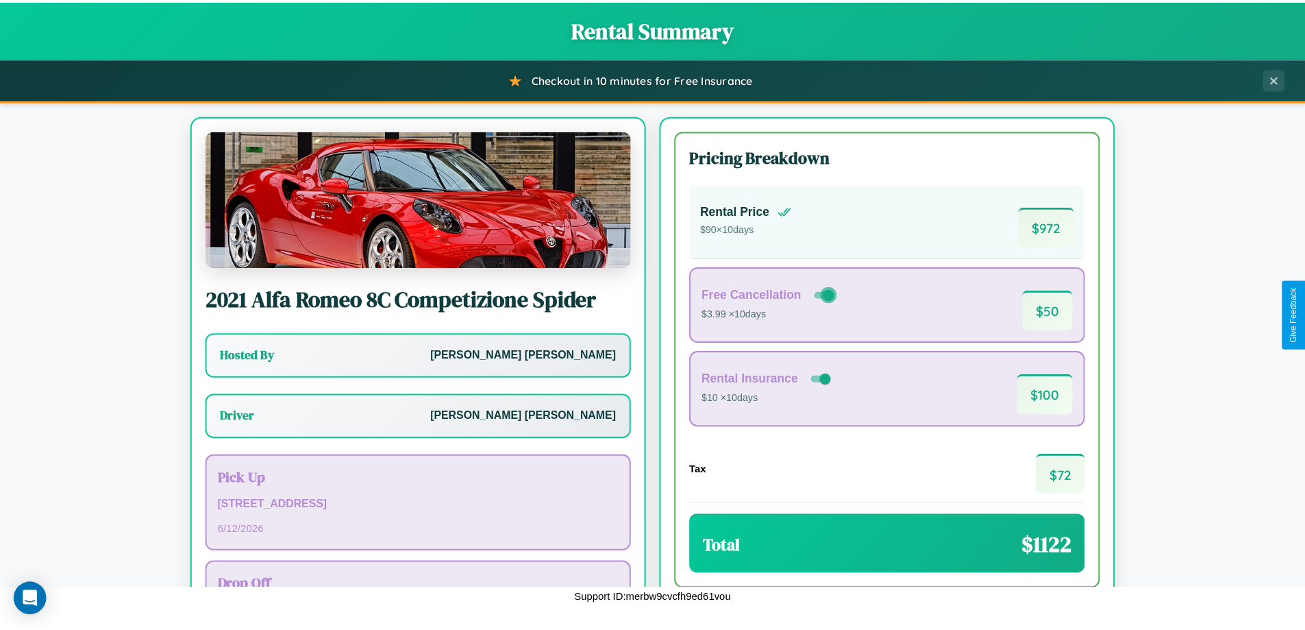
scroll to position [99, 0]
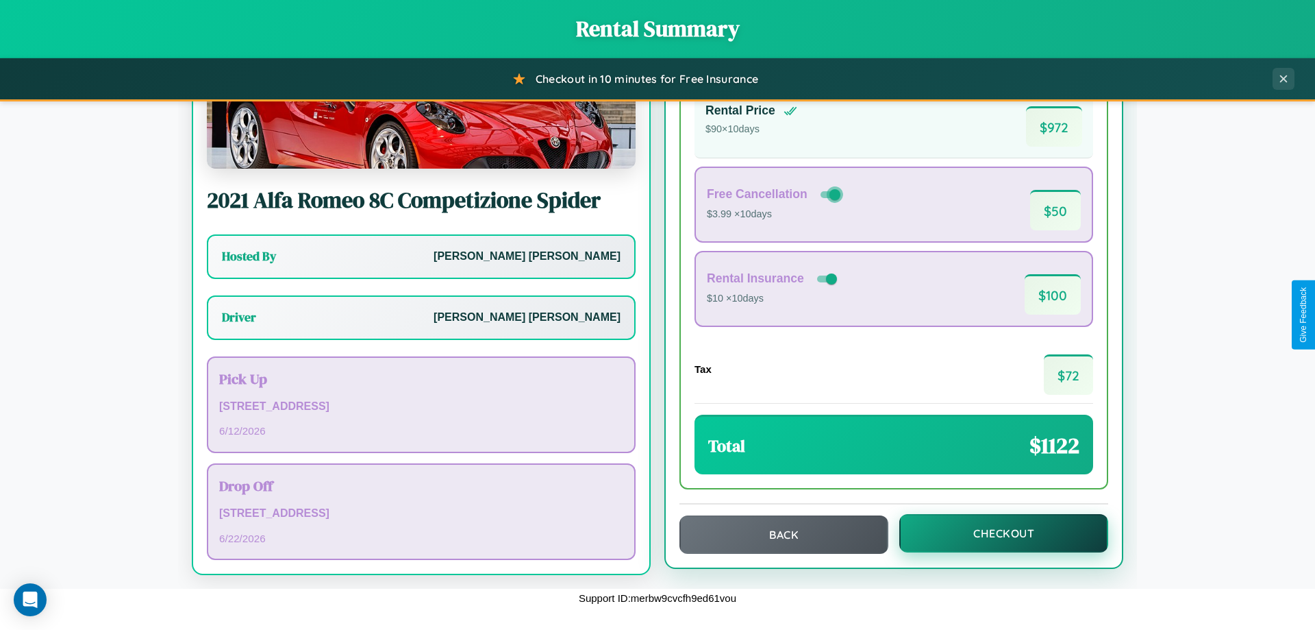
click at [995, 534] on button "Checkout" at bounding box center [1004, 533] width 209 height 38
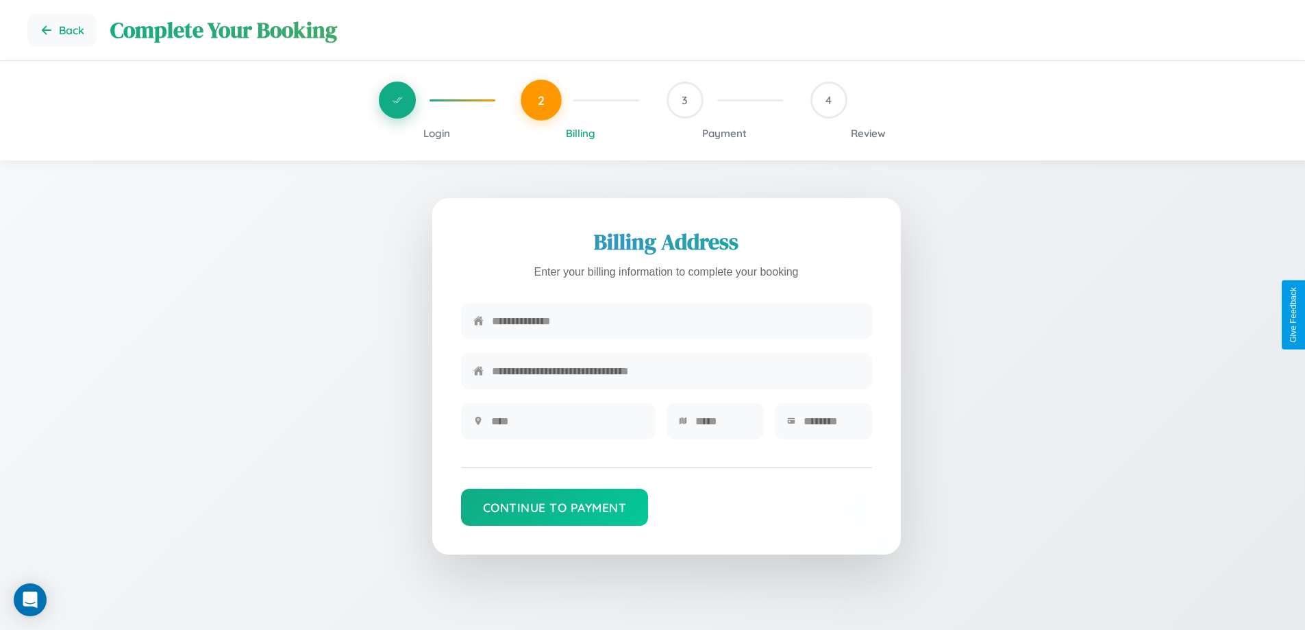
click at [676, 322] on input "text" at bounding box center [676, 321] width 368 height 34
type input "**********"
click at [567, 425] on input "text" at bounding box center [567, 421] width 152 height 34
type input "********"
click at [723, 425] on input "text" at bounding box center [723, 421] width 56 height 34
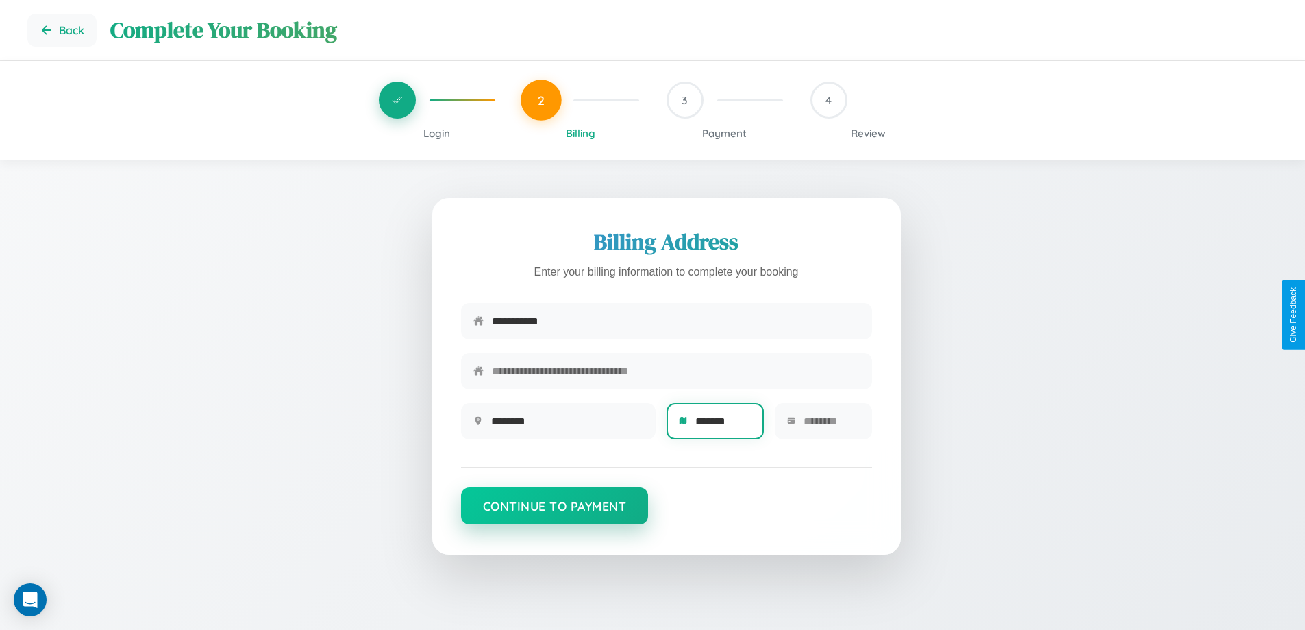
type input "*******"
click at [554, 512] on button "Continue to Payment" at bounding box center [555, 505] width 188 height 37
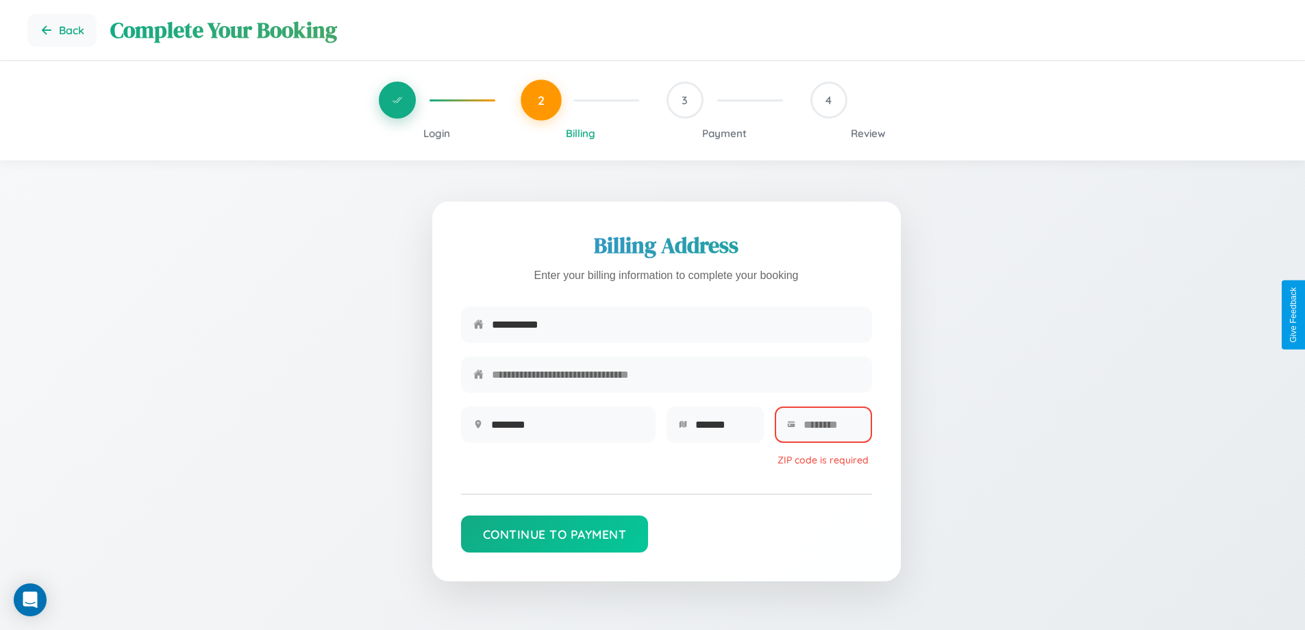
click at [436, 133] on span "Login" at bounding box center [436, 133] width 27 height 13
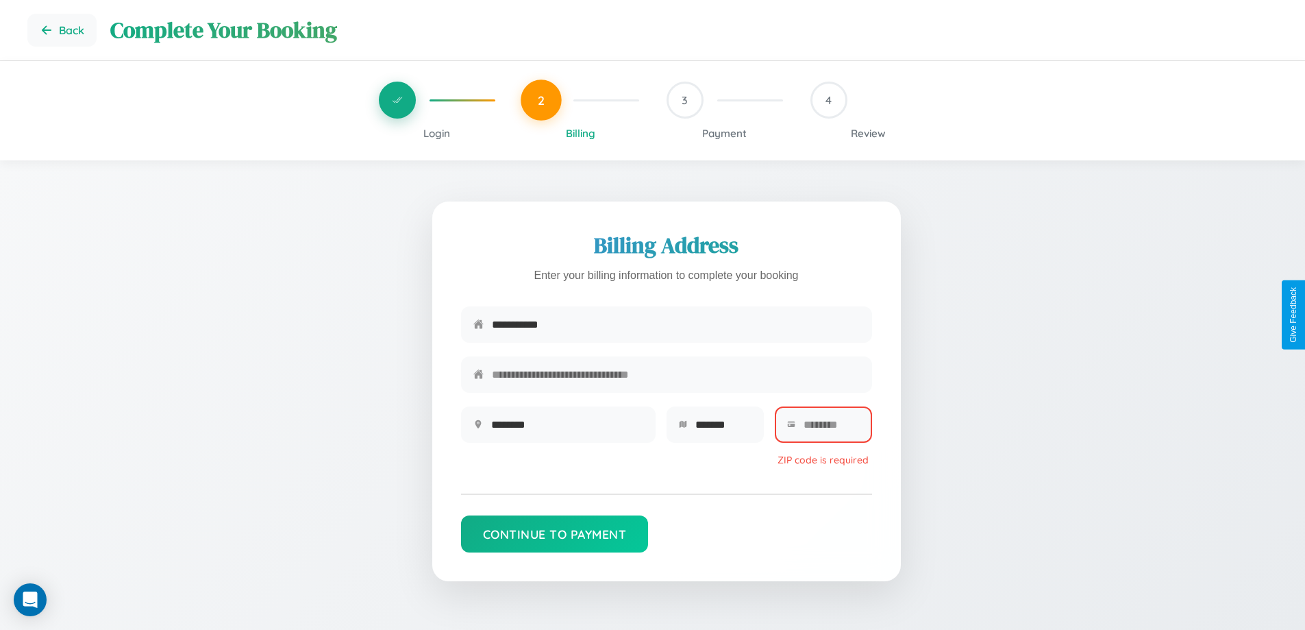
click at [436, 133] on span "Login" at bounding box center [436, 133] width 27 height 13
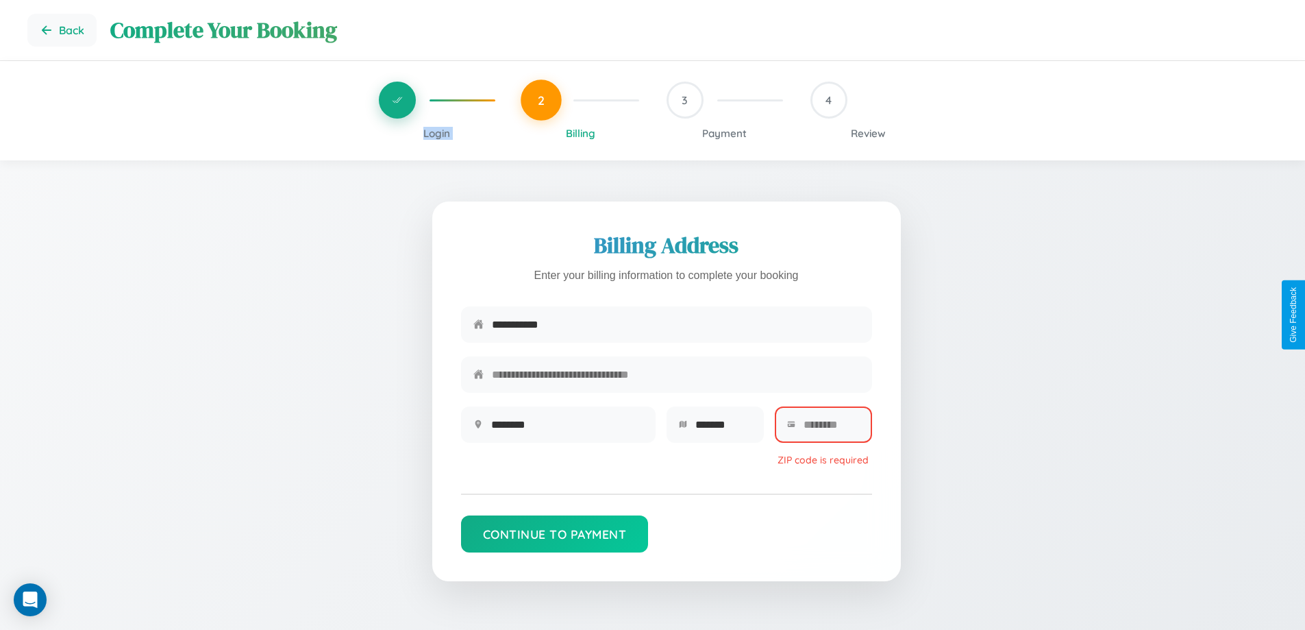
click at [436, 133] on span "Login" at bounding box center [436, 133] width 27 height 13
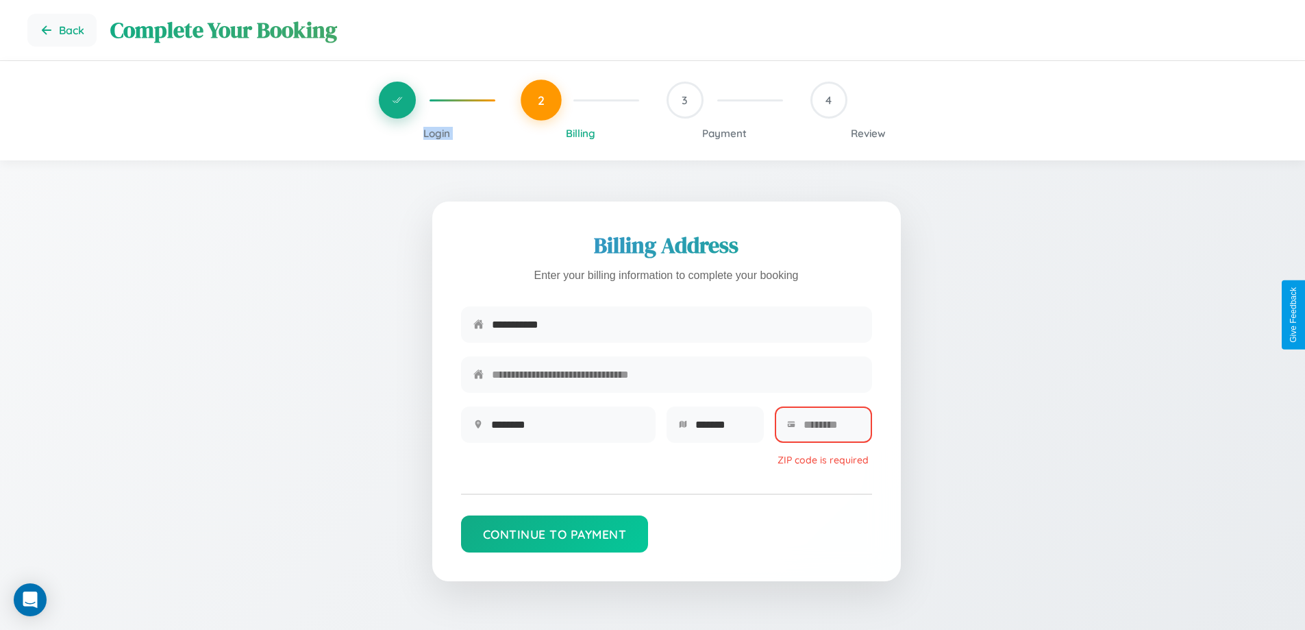
click at [436, 133] on span "Login" at bounding box center [436, 133] width 27 height 13
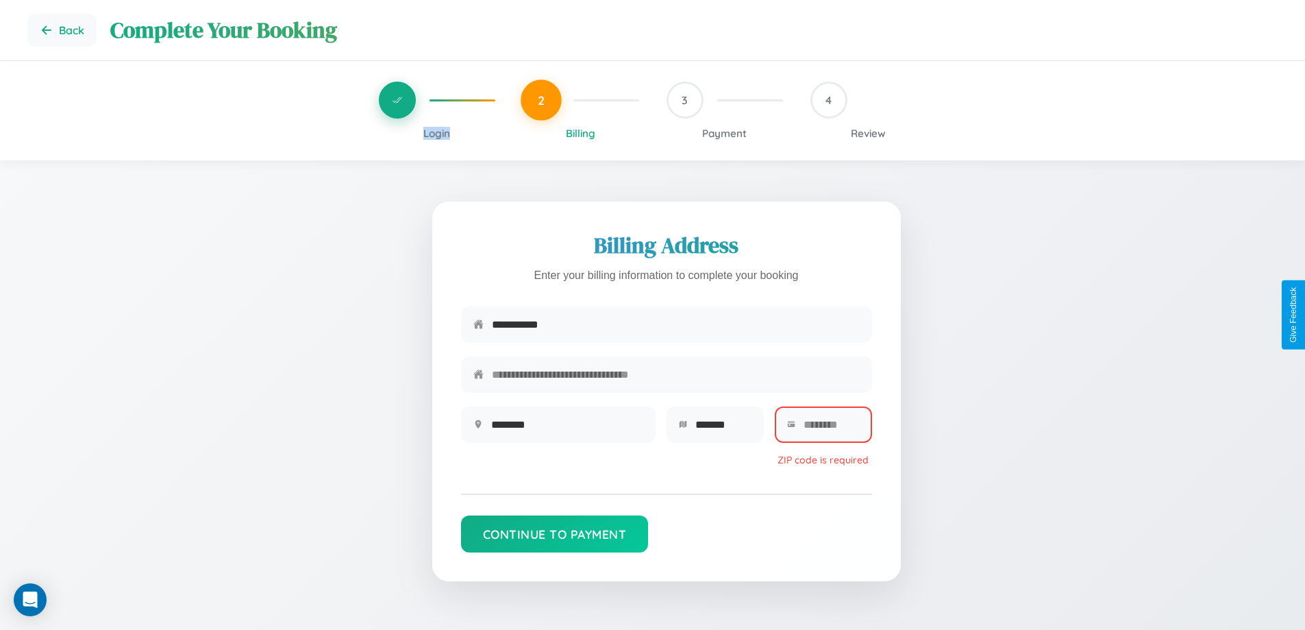
click at [436, 133] on span "Login" at bounding box center [436, 133] width 27 height 13
